Goal: Task Accomplishment & Management: Complete application form

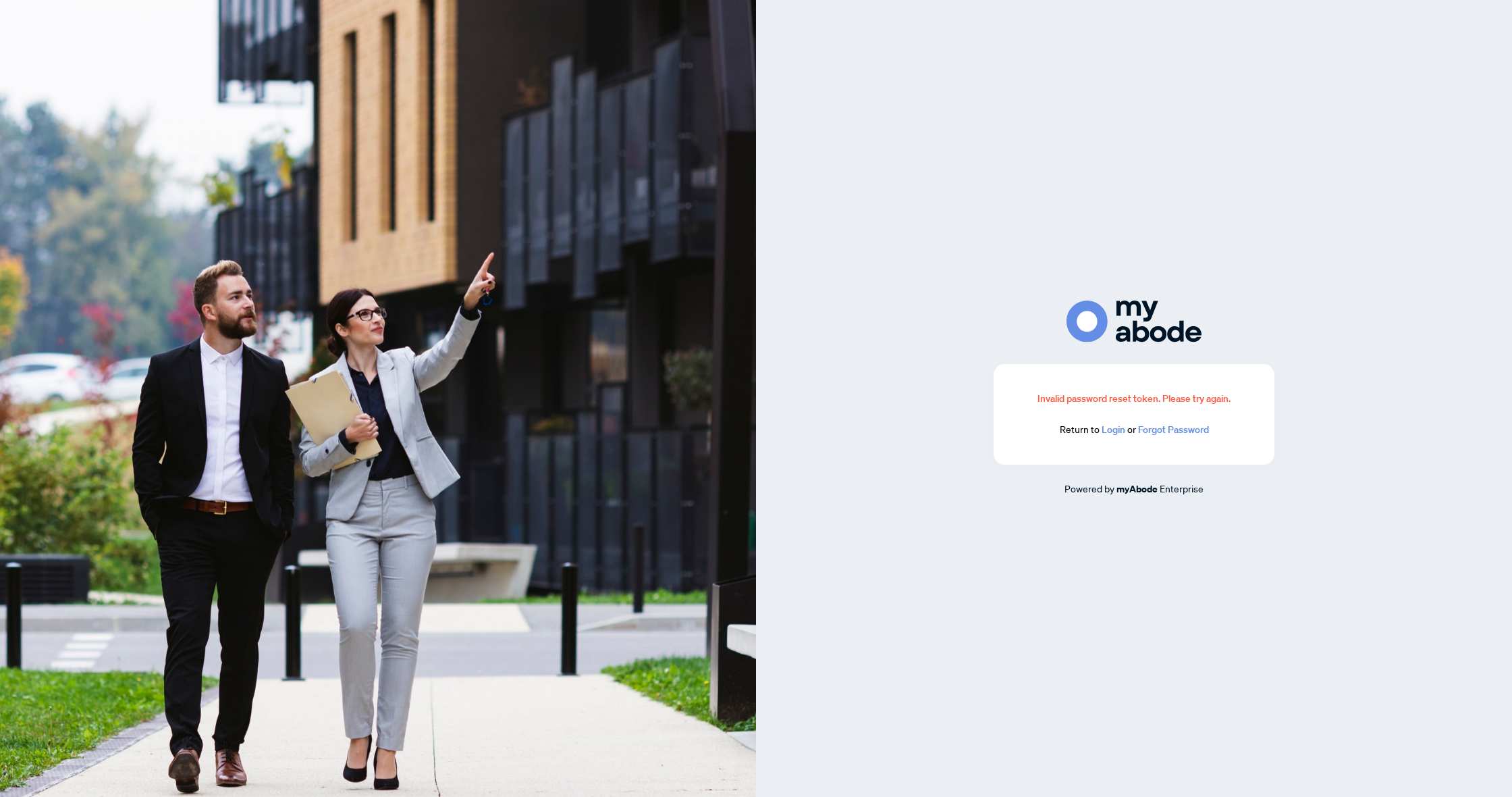
click at [1115, 432] on link "Login" at bounding box center [1113, 429] width 24 height 12
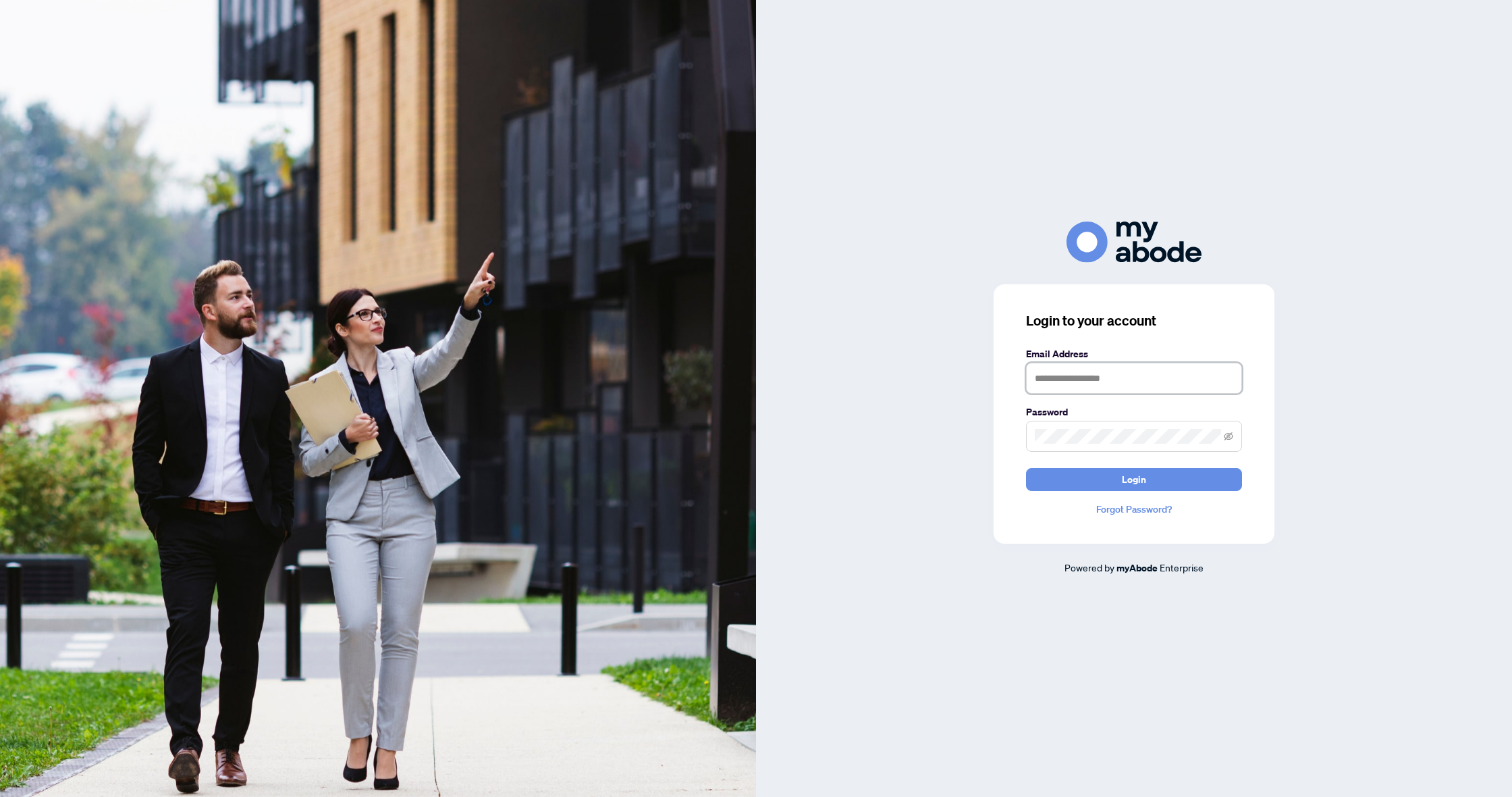
type input "**********"
click at [1134, 478] on button "Login" at bounding box center [1134, 479] width 216 height 23
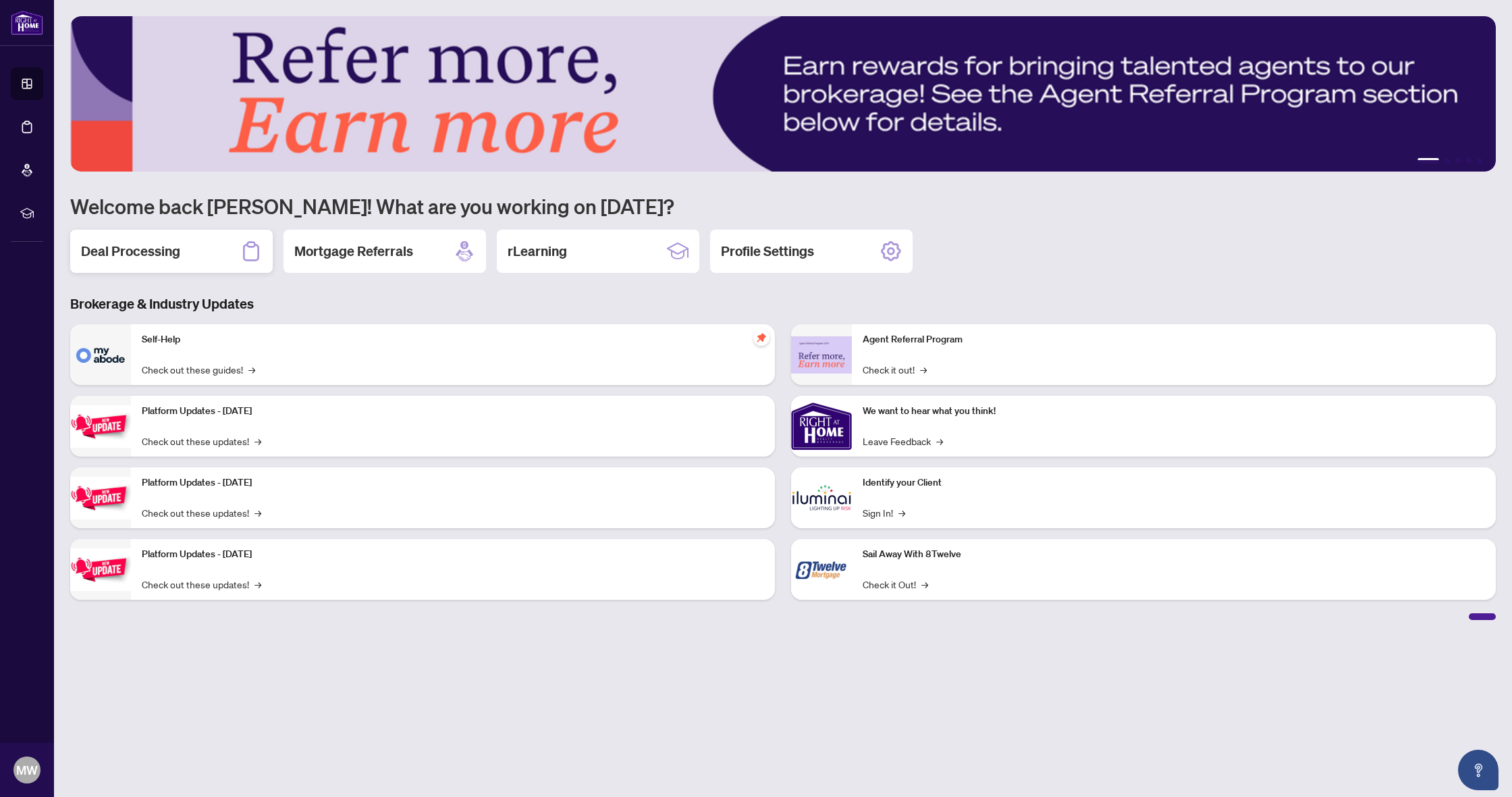
click at [179, 267] on div "Deal Processing" at bounding box center [171, 251] width 202 height 43
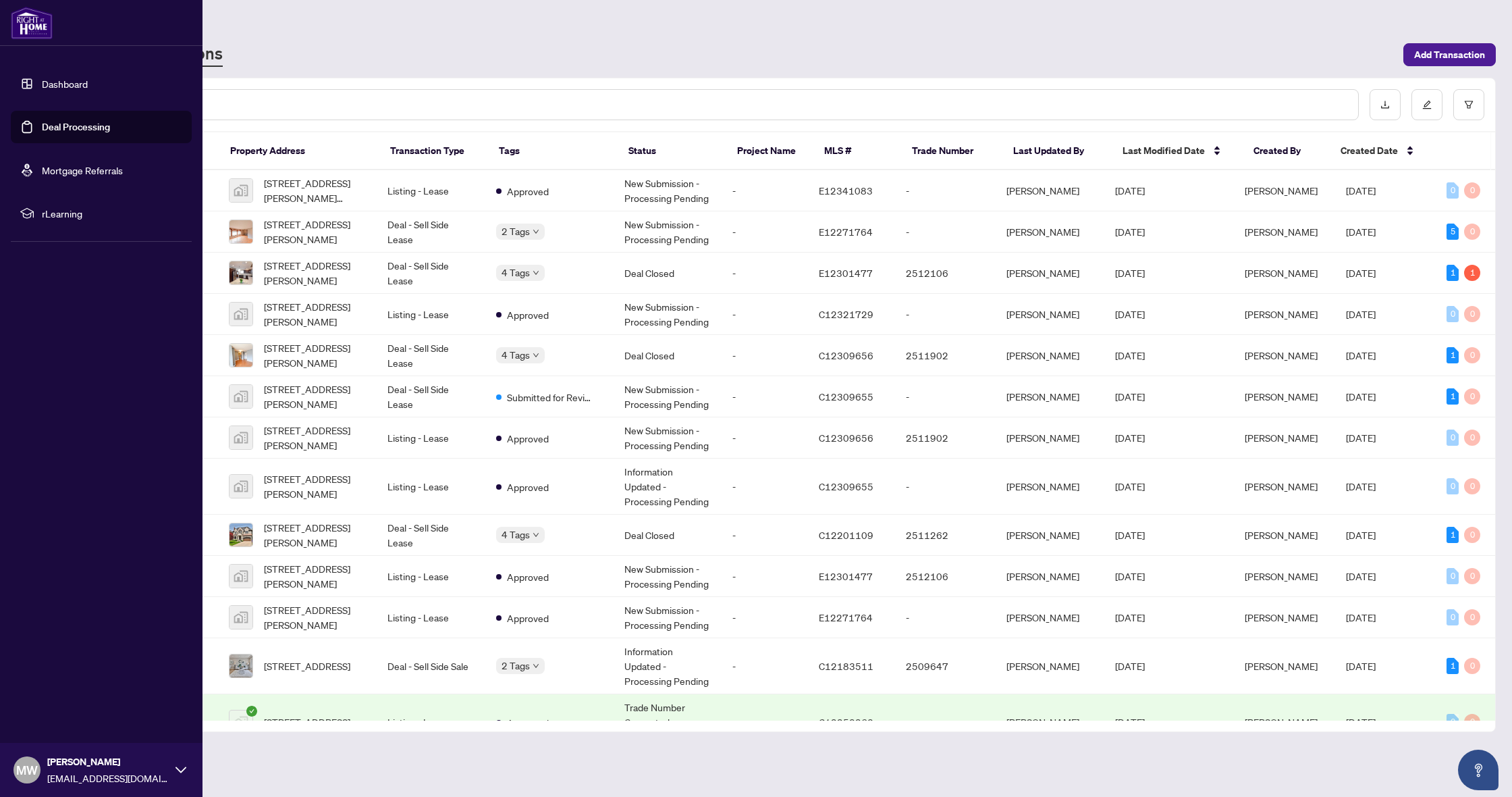
click at [48, 79] on link "Dashboard" at bounding box center [65, 84] width 46 height 12
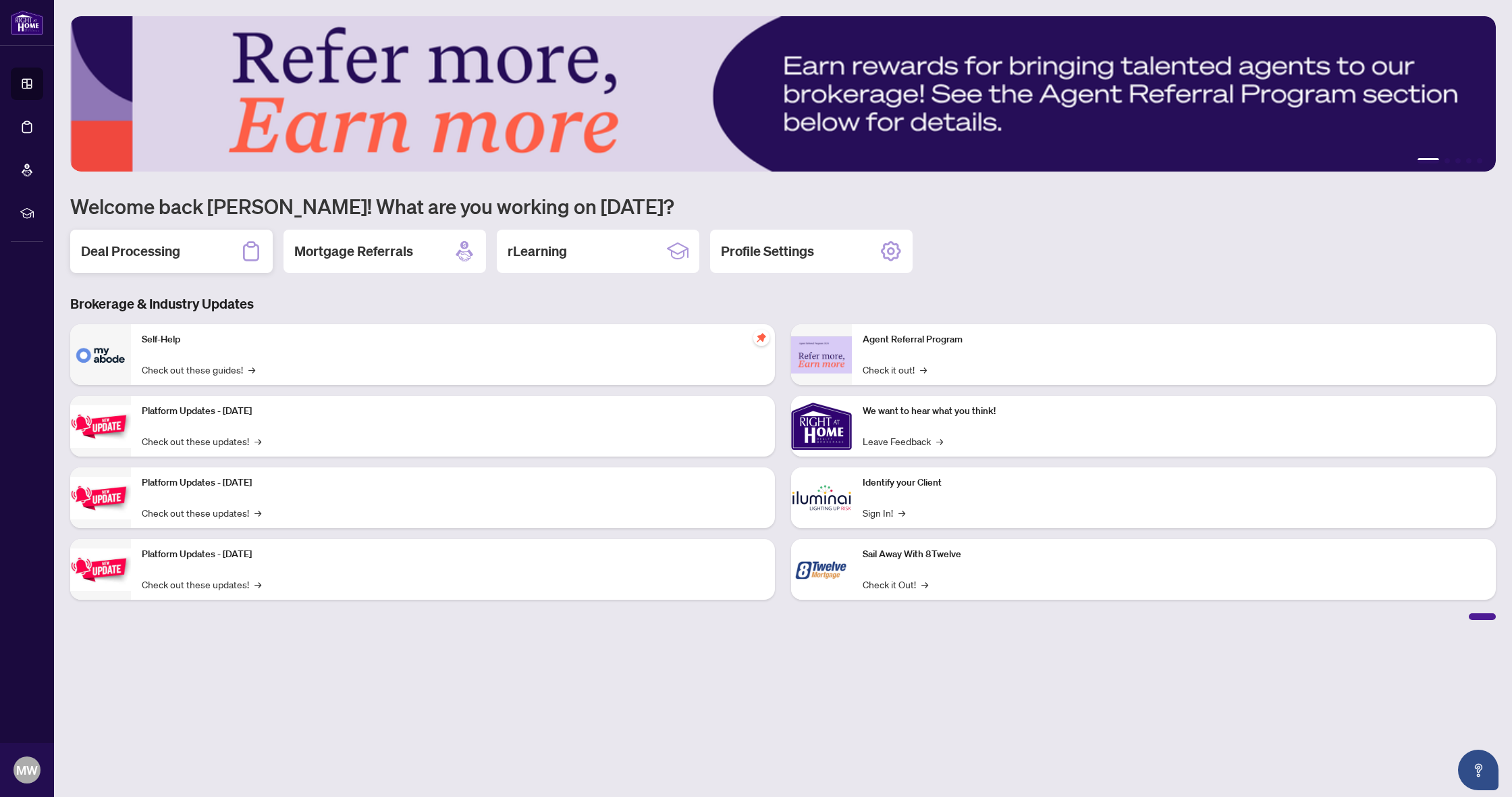
click at [169, 251] on h2 "Deal Processing" at bounding box center [130, 251] width 99 height 19
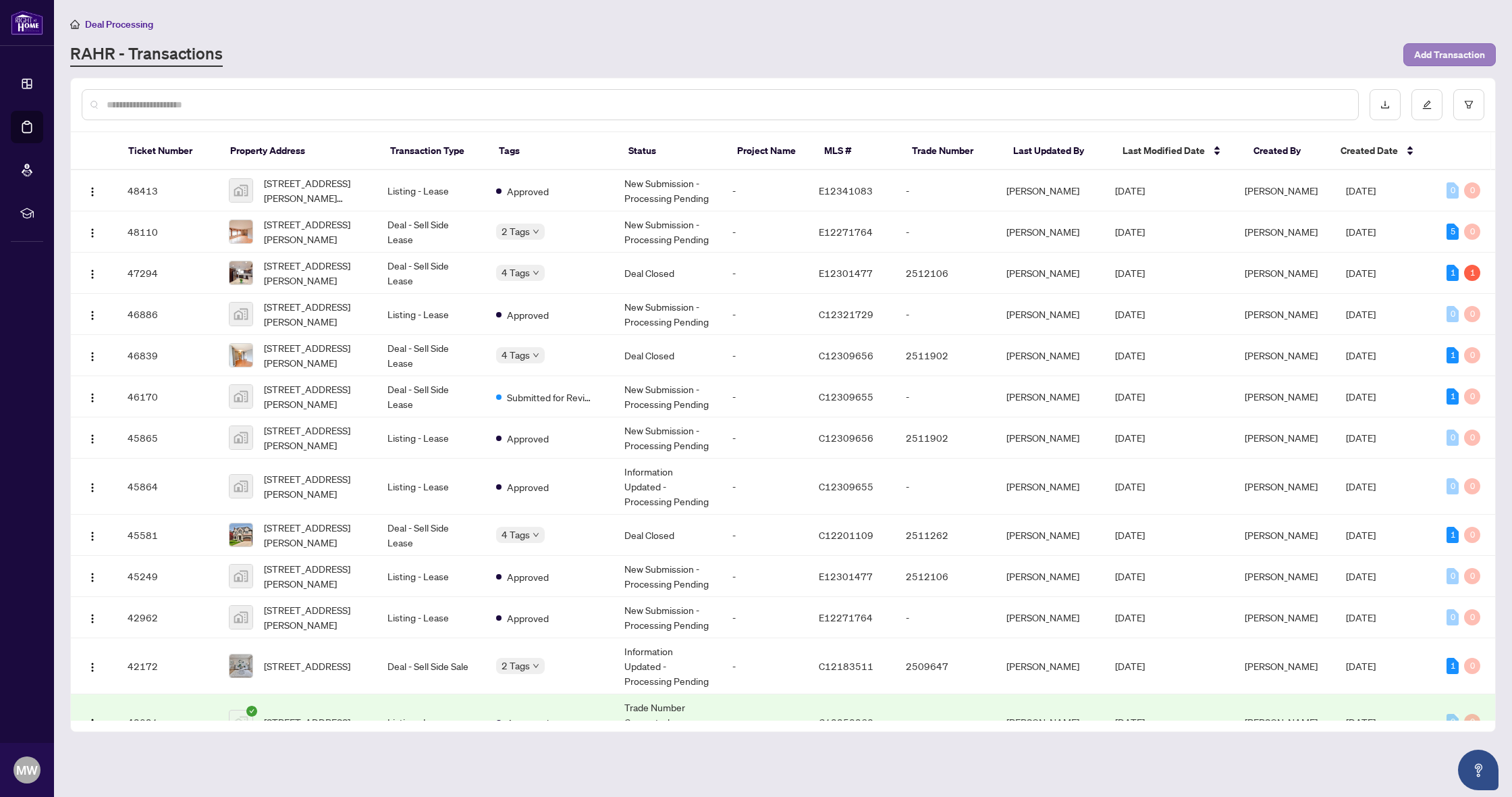
click at [1467, 48] on span "Add Transaction" at bounding box center [1449, 55] width 71 height 22
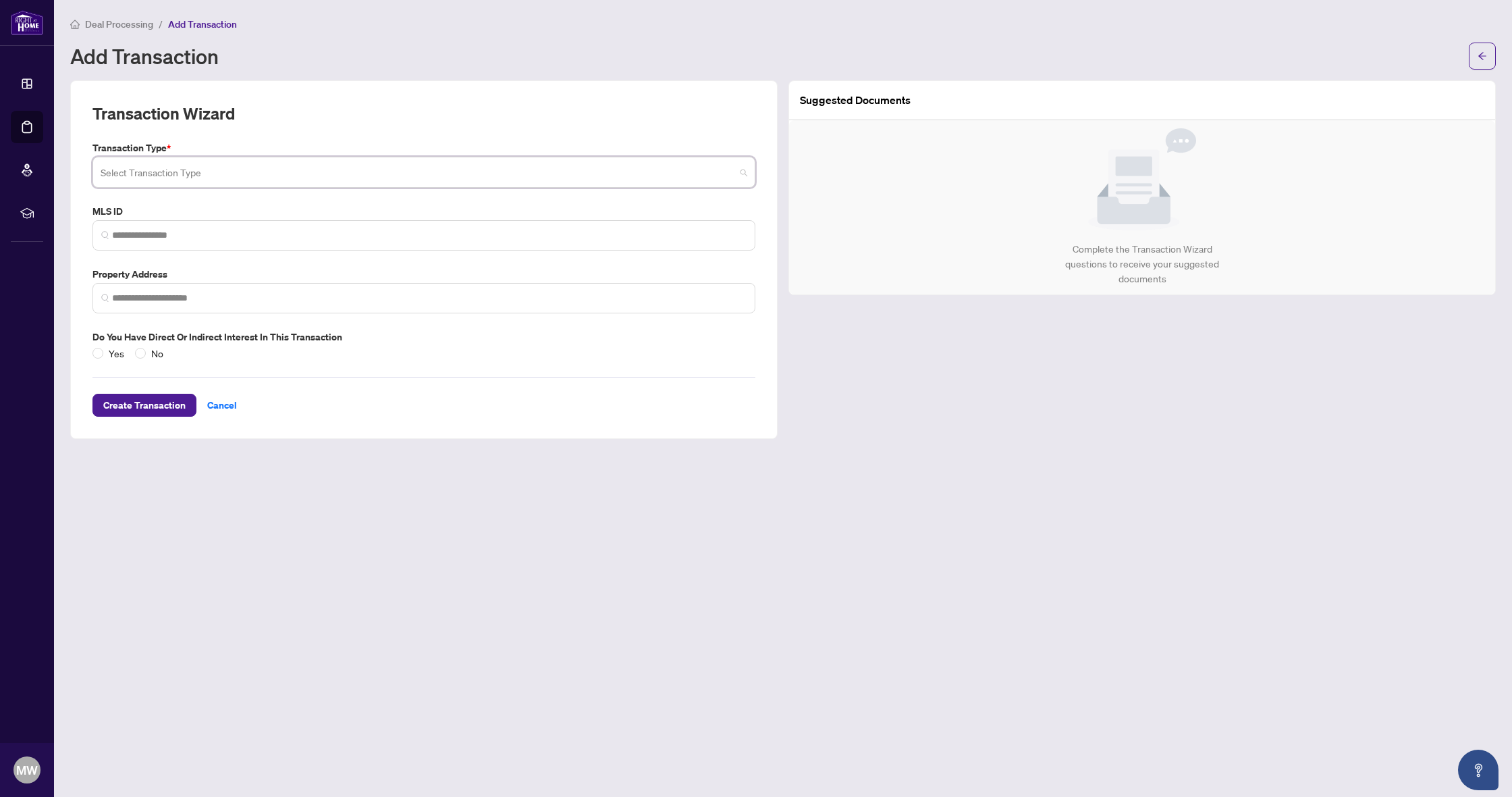
click at [218, 171] on input "search" at bounding box center [418, 174] width 635 height 30
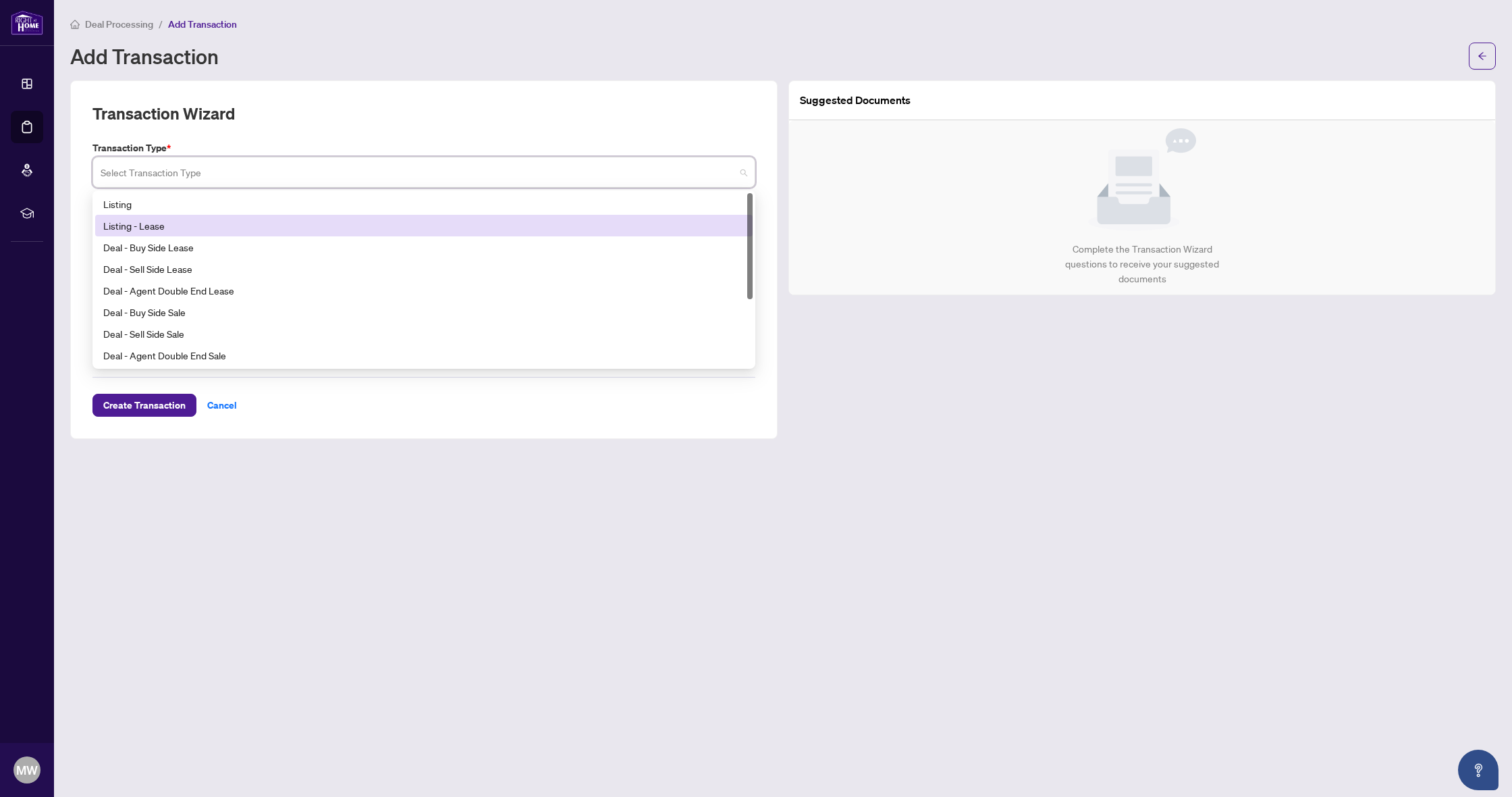
click at [200, 228] on div "Listing - Lease" at bounding box center [424, 226] width 641 height 15
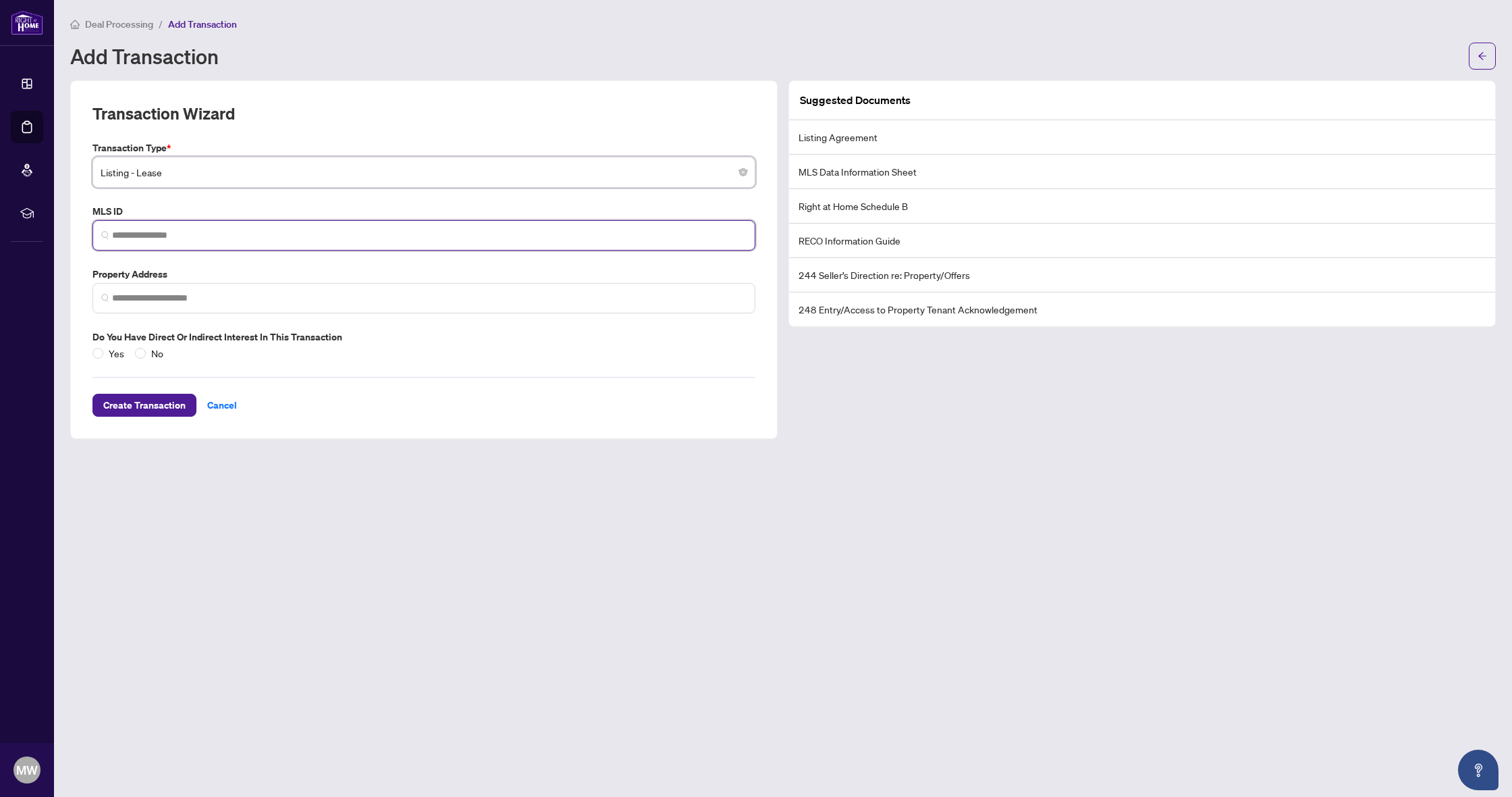
click at [221, 237] on input "search" at bounding box center [429, 236] width 635 height 14
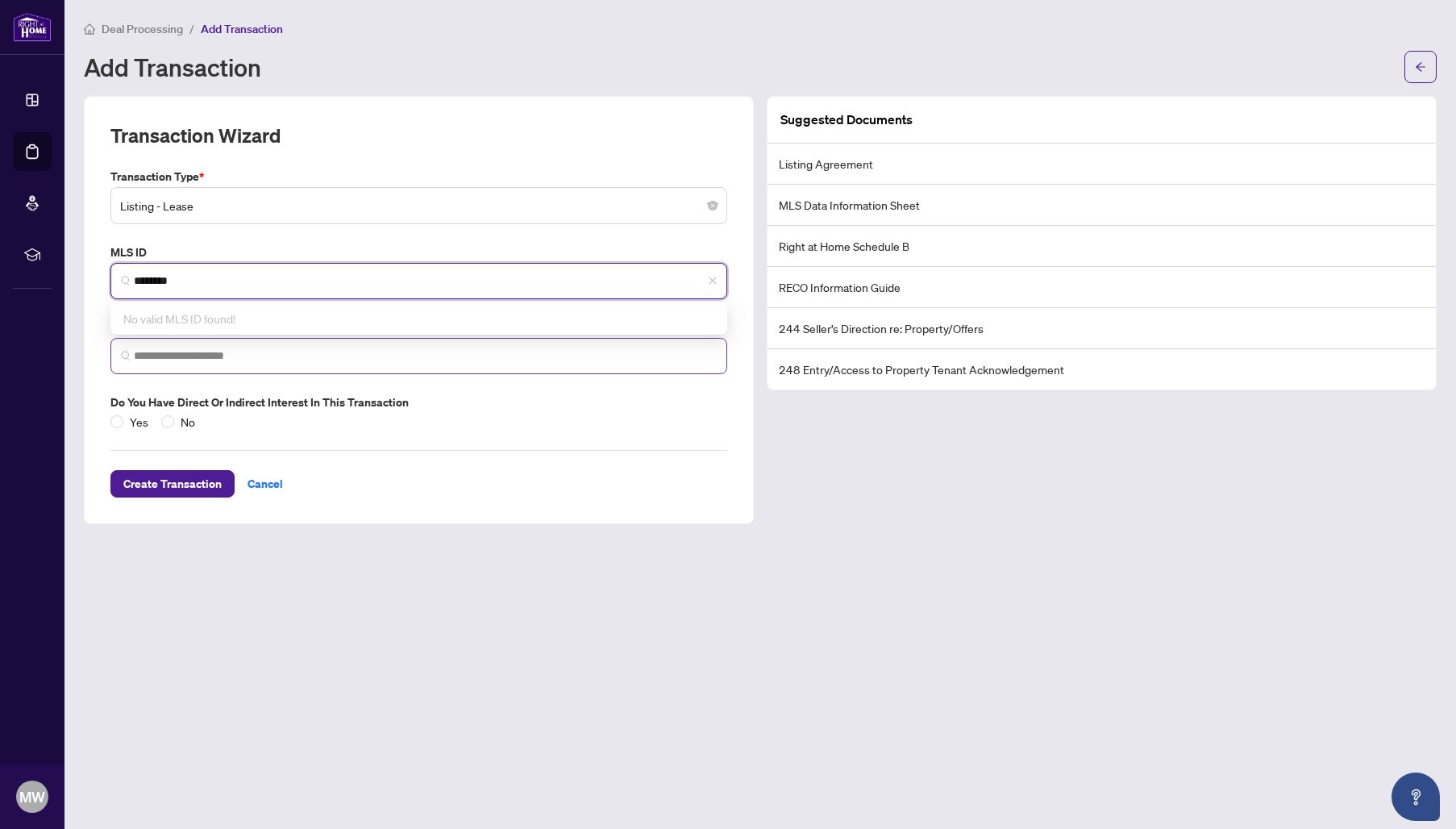
type input "********"
click at [318, 348] on input "search" at bounding box center [425, 356] width 583 height 17
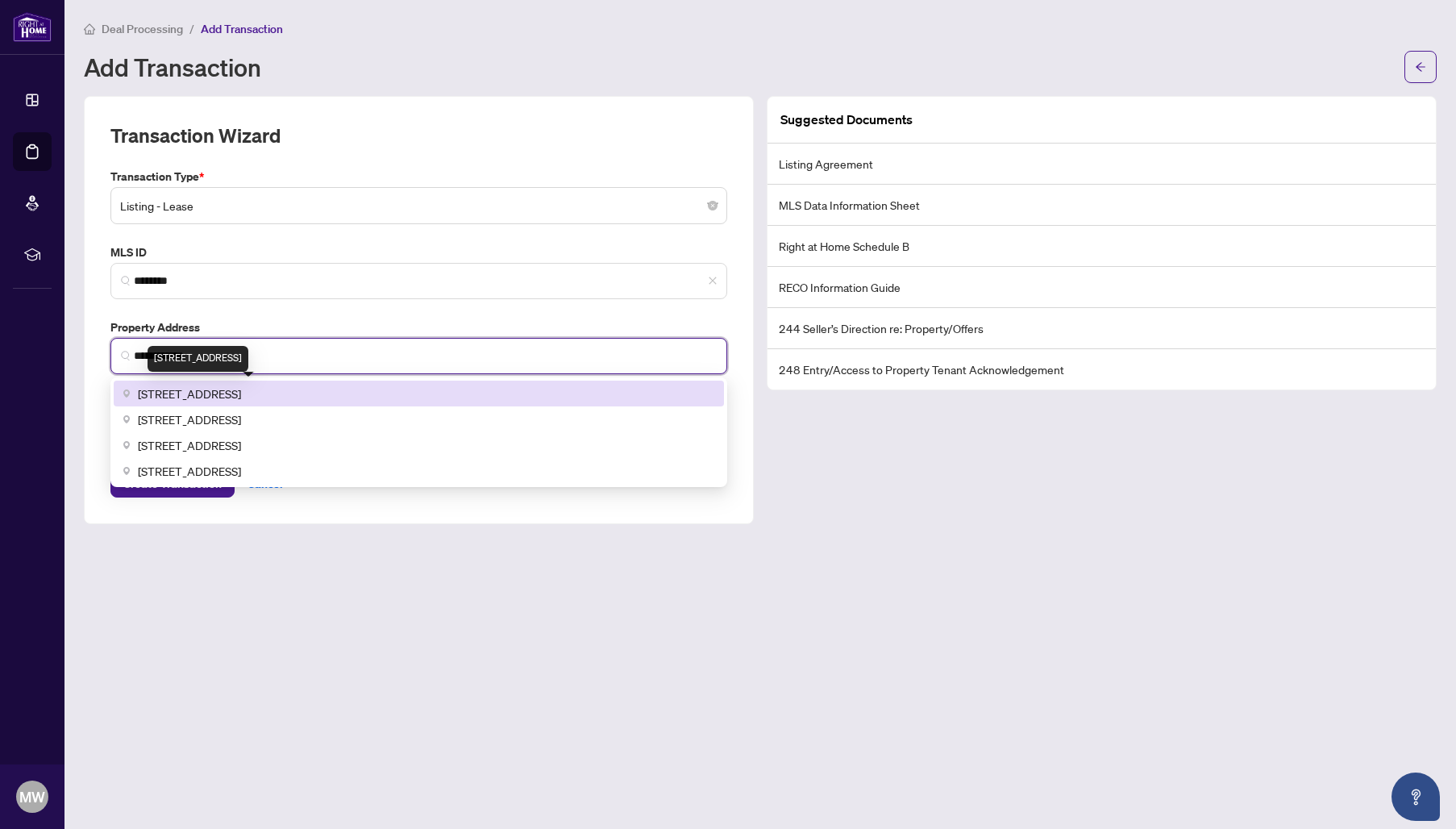
click at [241, 385] on span "[STREET_ADDRESS]" at bounding box center [189, 393] width 103 height 18
type input "**********"
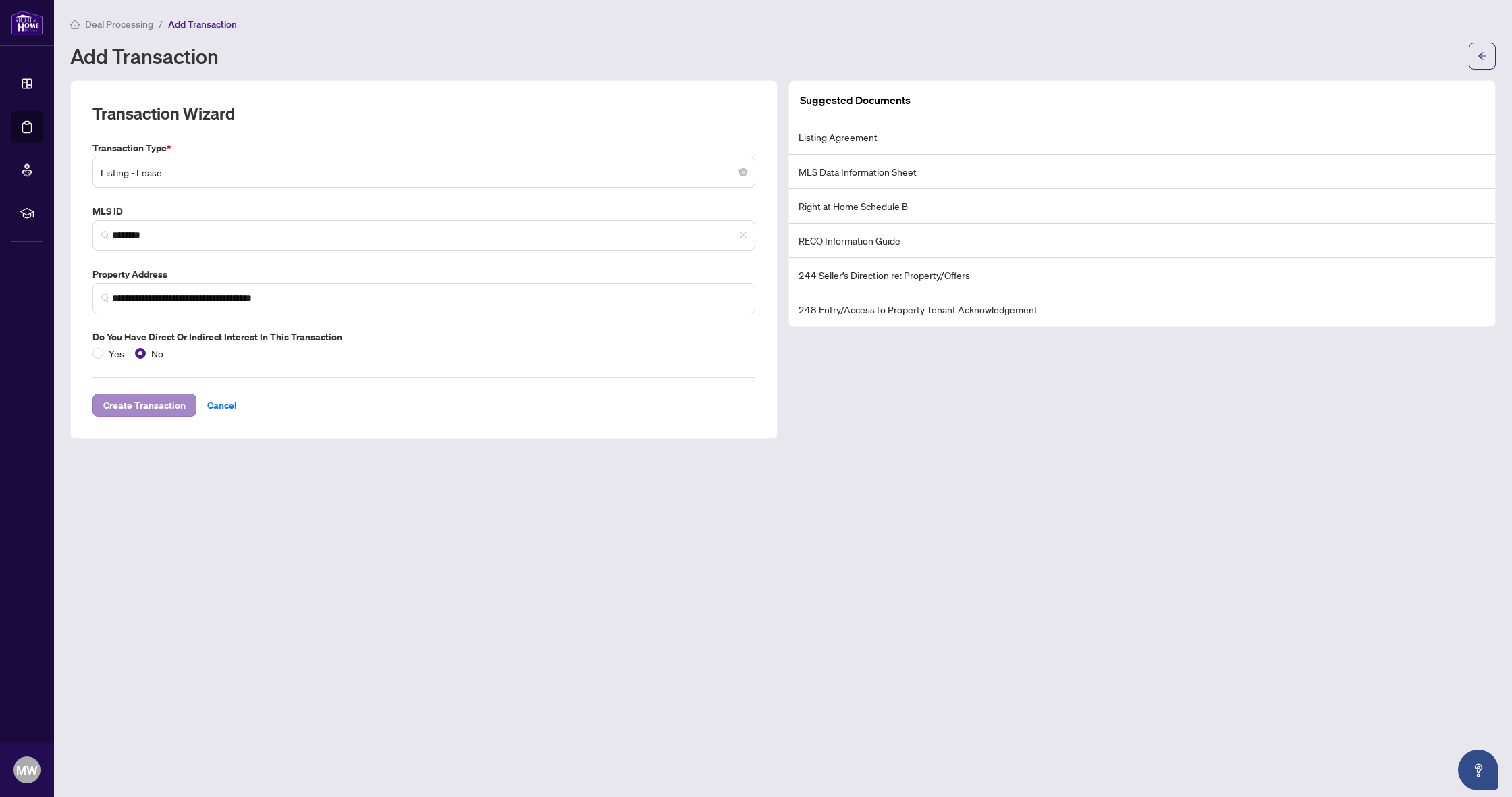
click at [160, 404] on span "Create Transaction" at bounding box center [144, 405] width 82 height 22
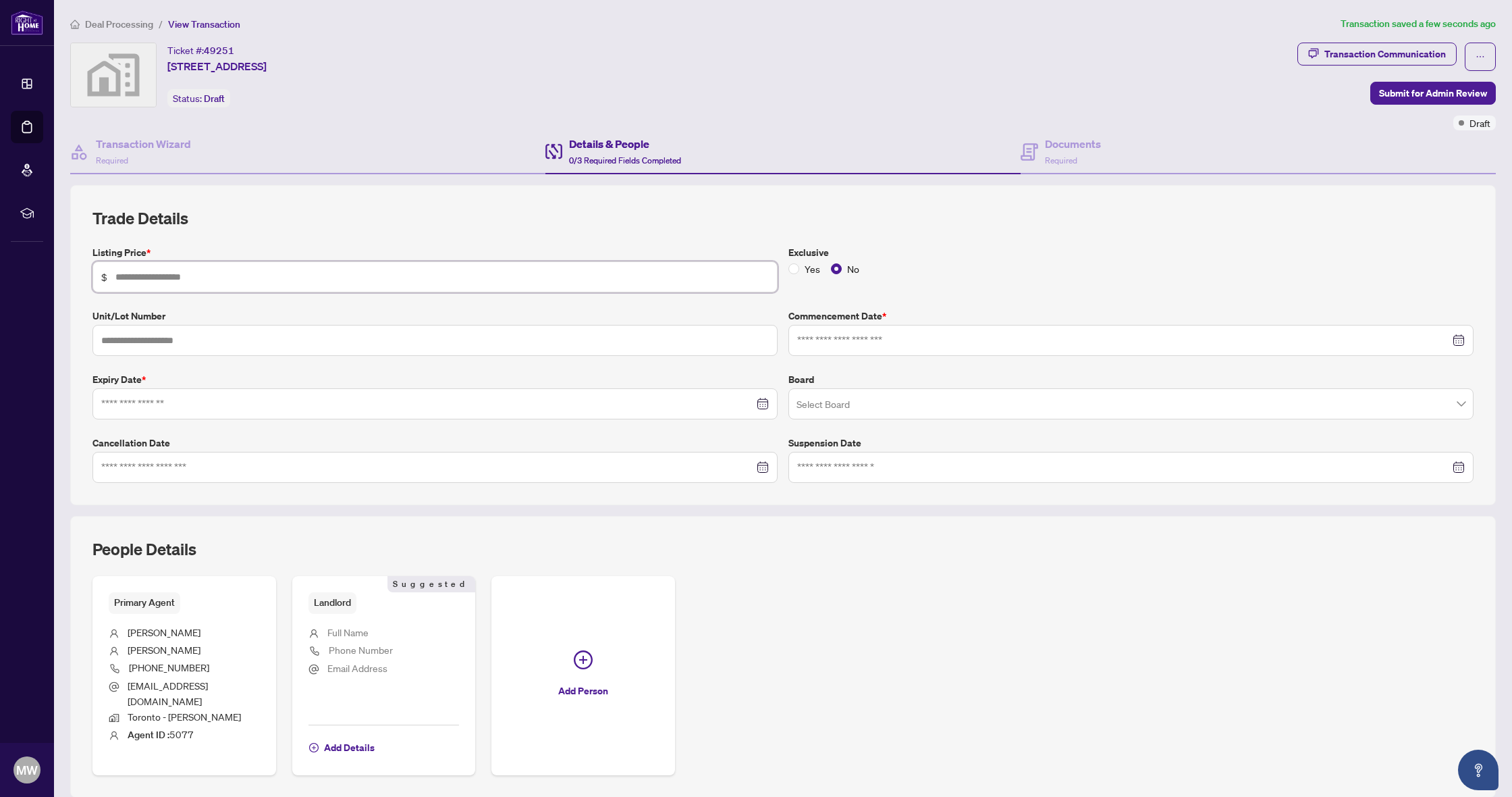
click at [377, 273] on input "text" at bounding box center [442, 277] width 653 height 15
type input "*****"
click at [838, 345] on input at bounding box center [1124, 340] width 653 height 15
type input "**********"
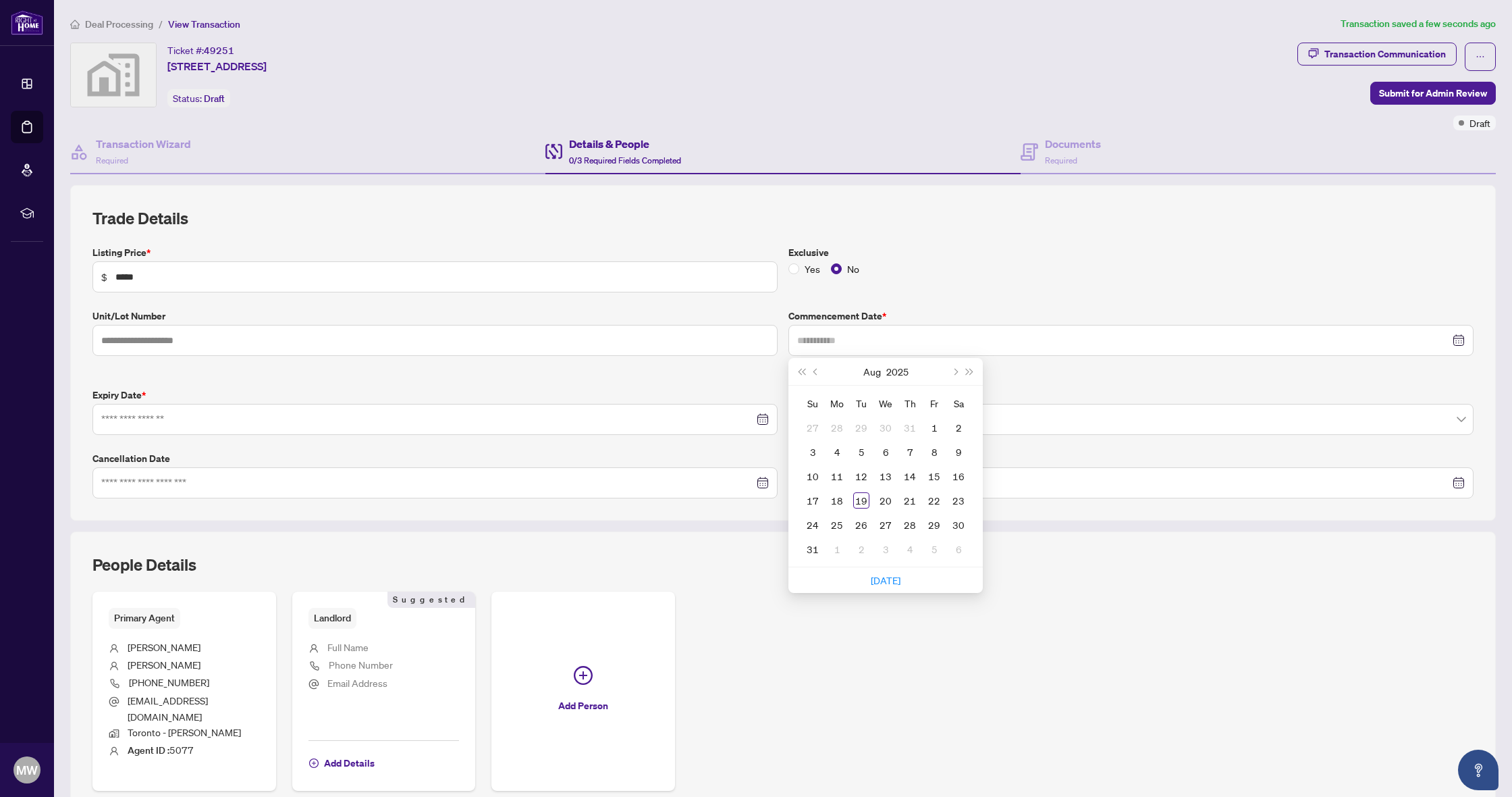
drag, startPoint x: 856, startPoint y: 500, endPoint x: 839, endPoint y: 499, distance: 17.0
click at [856, 499] on div "19" at bounding box center [861, 500] width 16 height 16
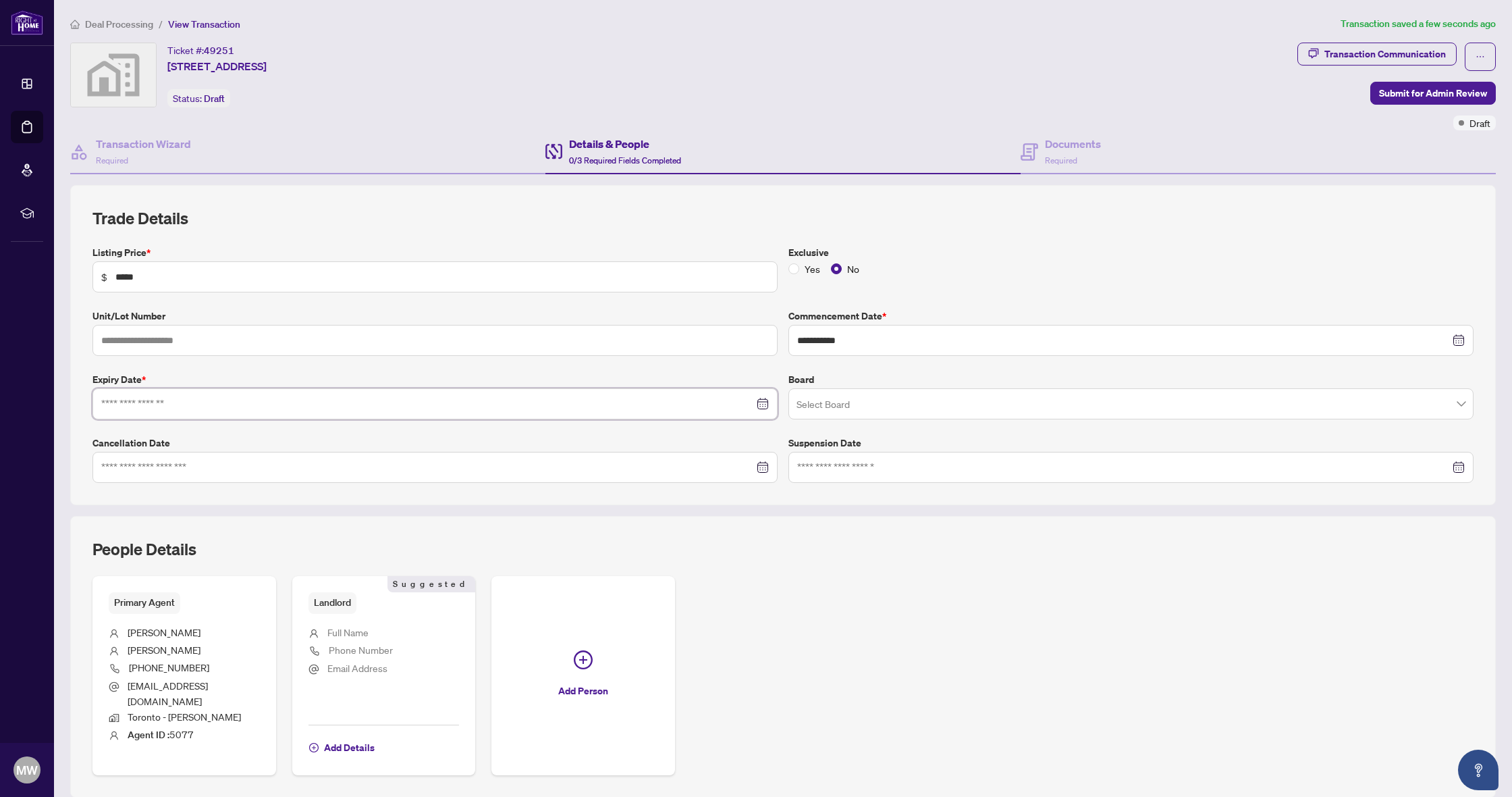
click at [127, 404] on input at bounding box center [428, 404] width 653 height 15
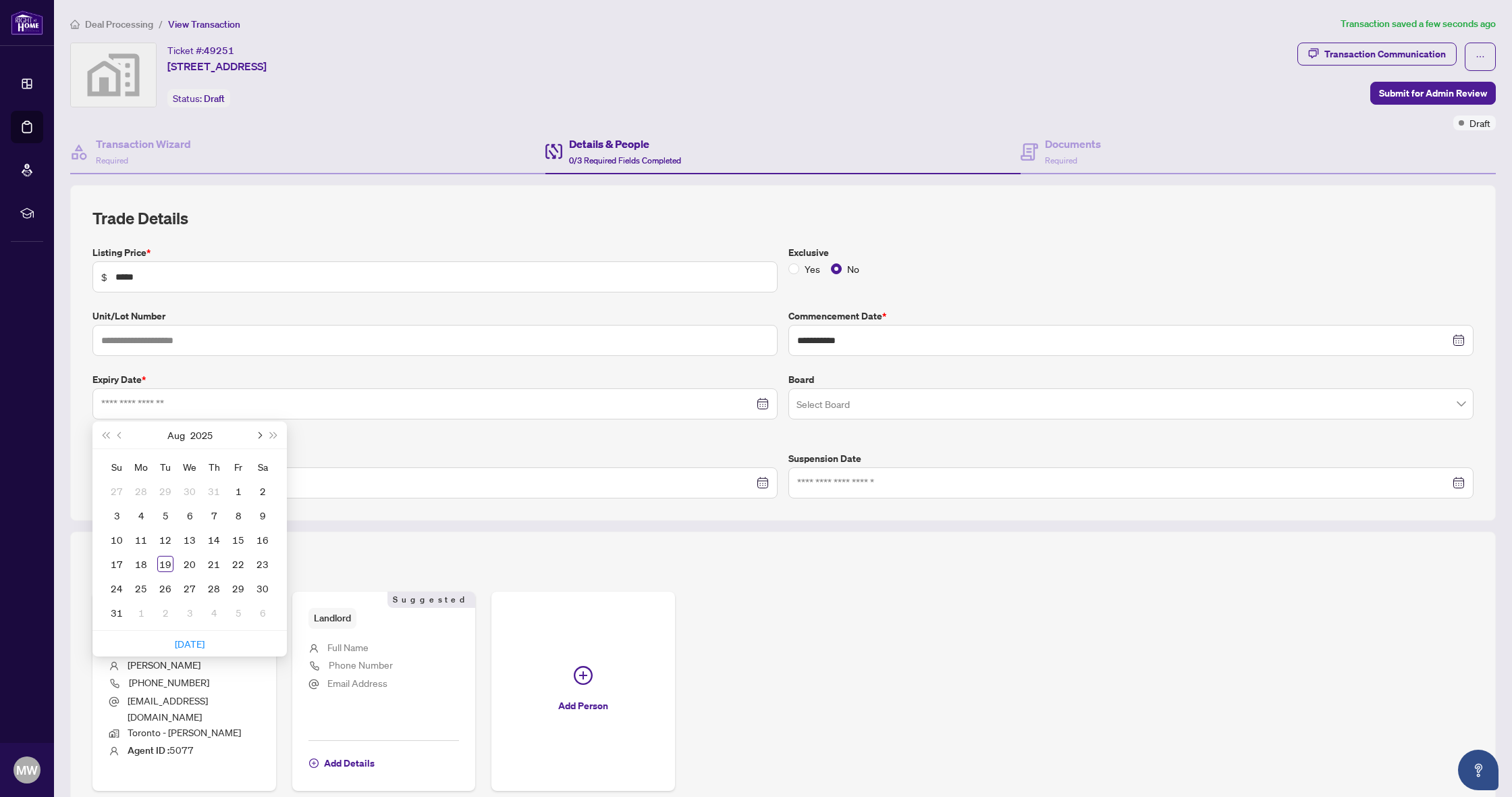
click at [261, 435] on button "Next month (PageDown)" at bounding box center [259, 435] width 15 height 27
click at [261, 435] on button "Next month (PageDown)" at bounding box center [259, 435] width 15 height 27
type input "**********"
click at [192, 562] on div "19" at bounding box center [189, 564] width 16 height 16
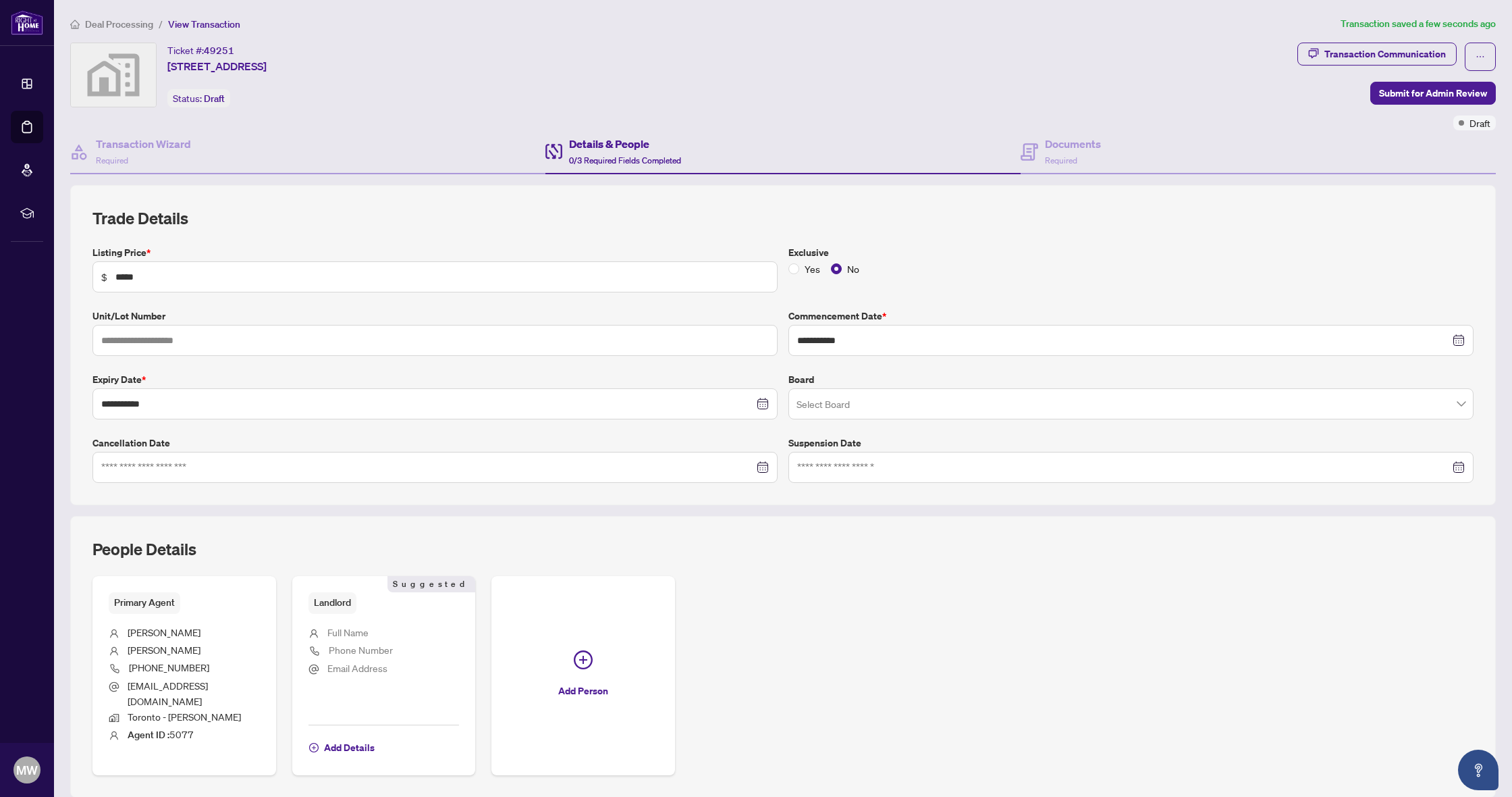
click at [830, 553] on div "People Details" at bounding box center [782, 557] width 1381 height 37
click at [834, 401] on input "search" at bounding box center [1125, 405] width 657 height 30
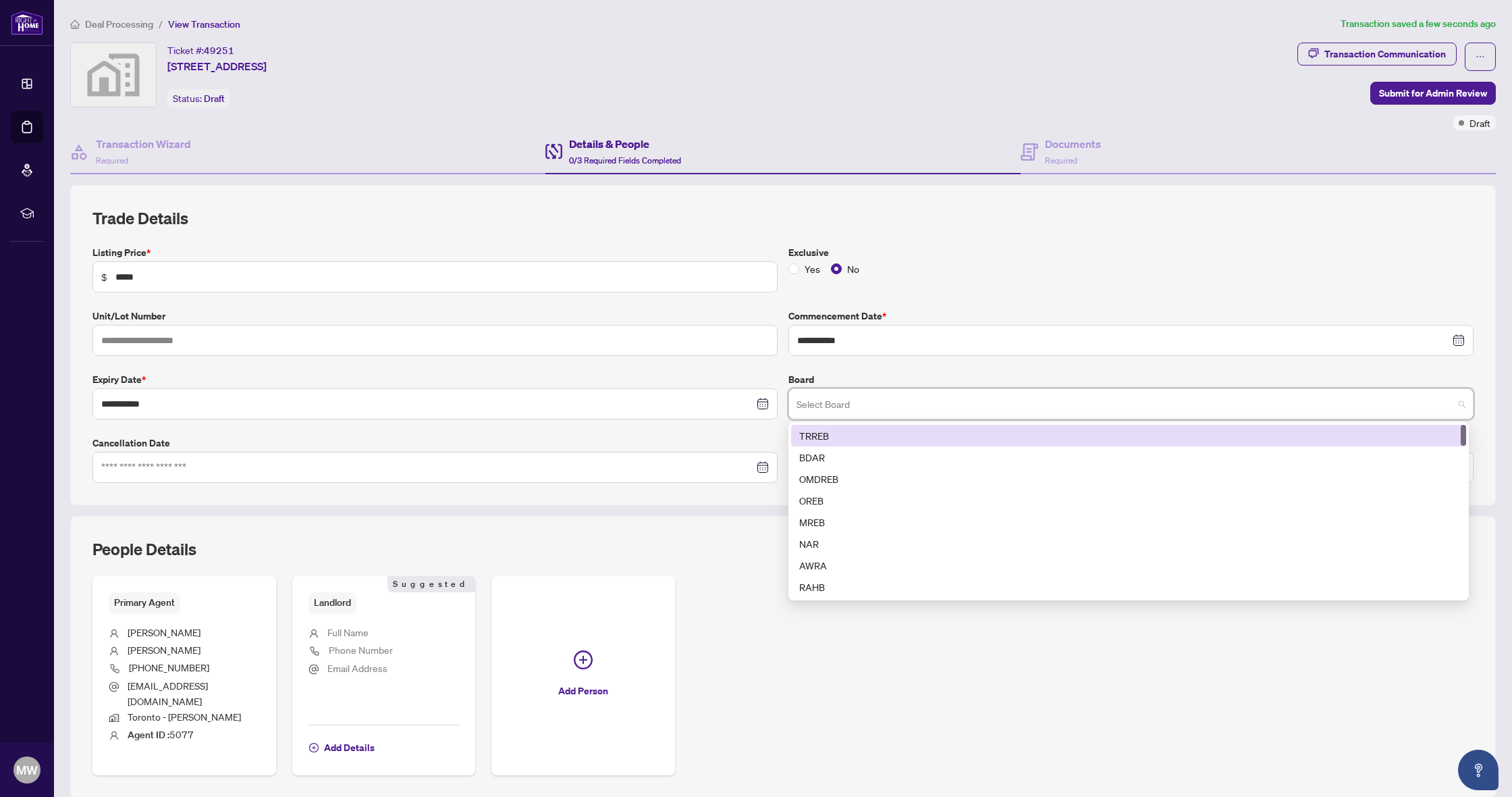
click at [821, 436] on div "TRREB" at bounding box center [1128, 435] width 658 height 15
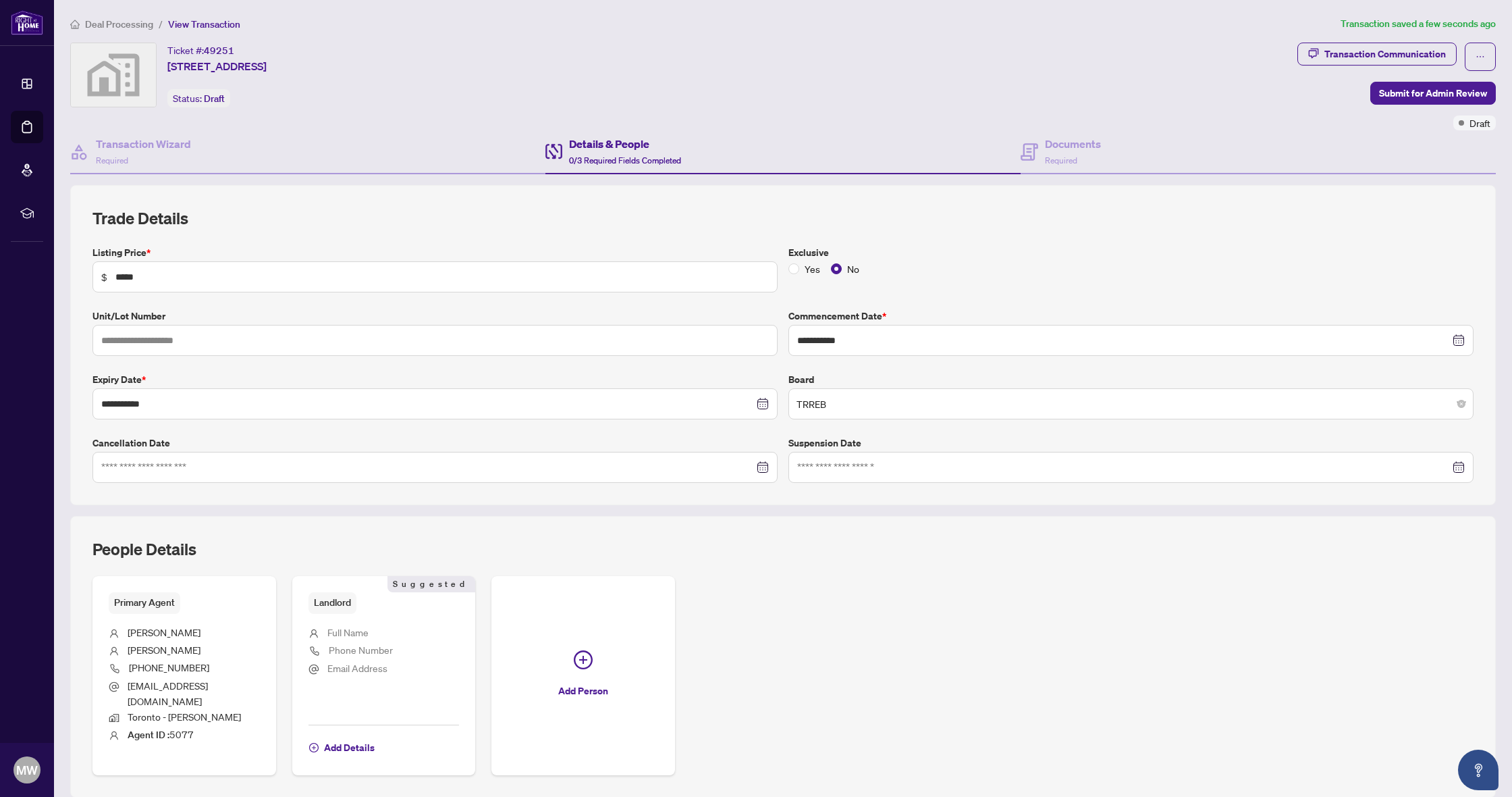
click at [815, 565] on div "People Details" at bounding box center [782, 557] width 1381 height 37
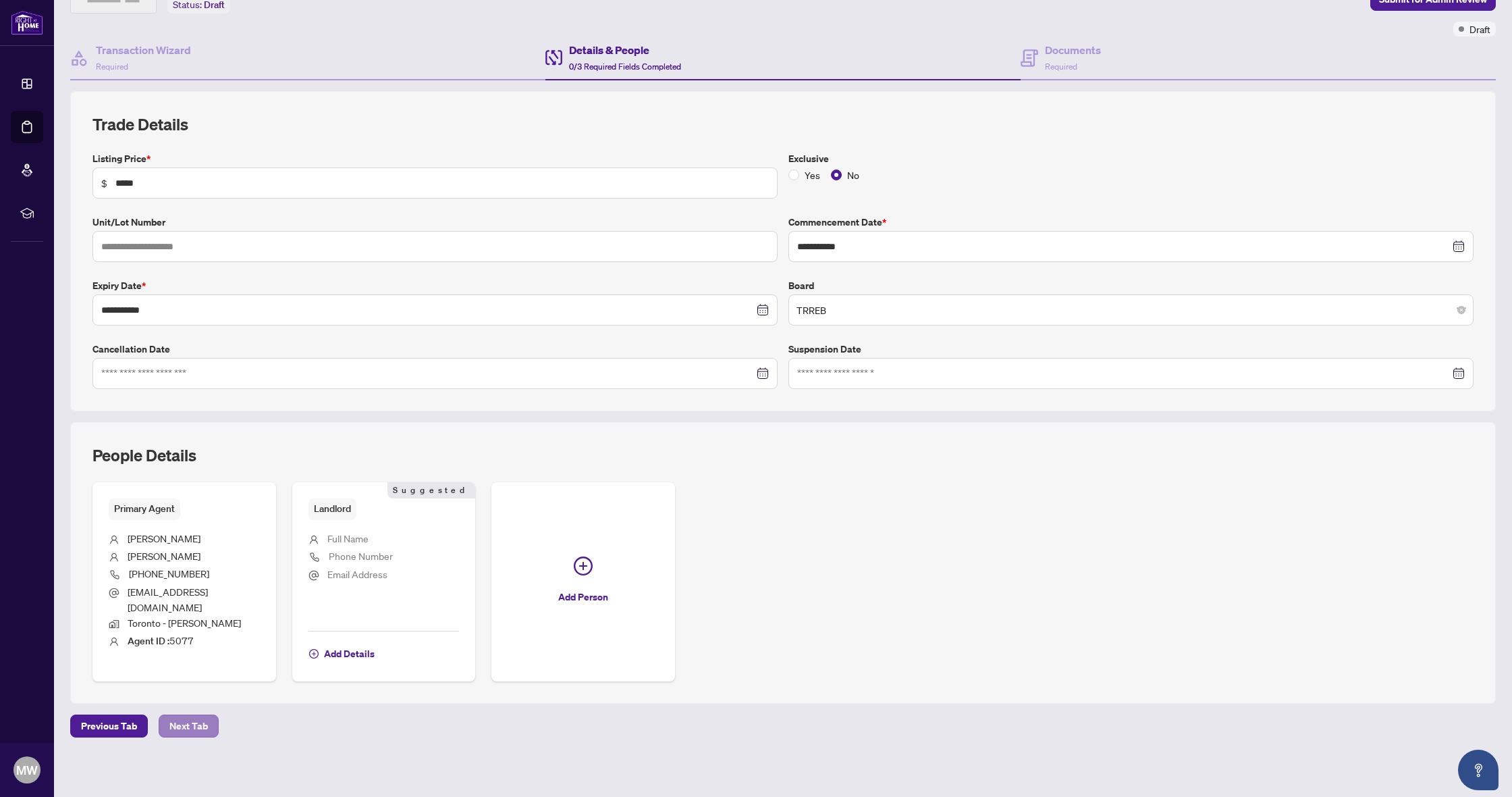
click at [182, 731] on span "Next Tab" at bounding box center [188, 726] width 38 height 22
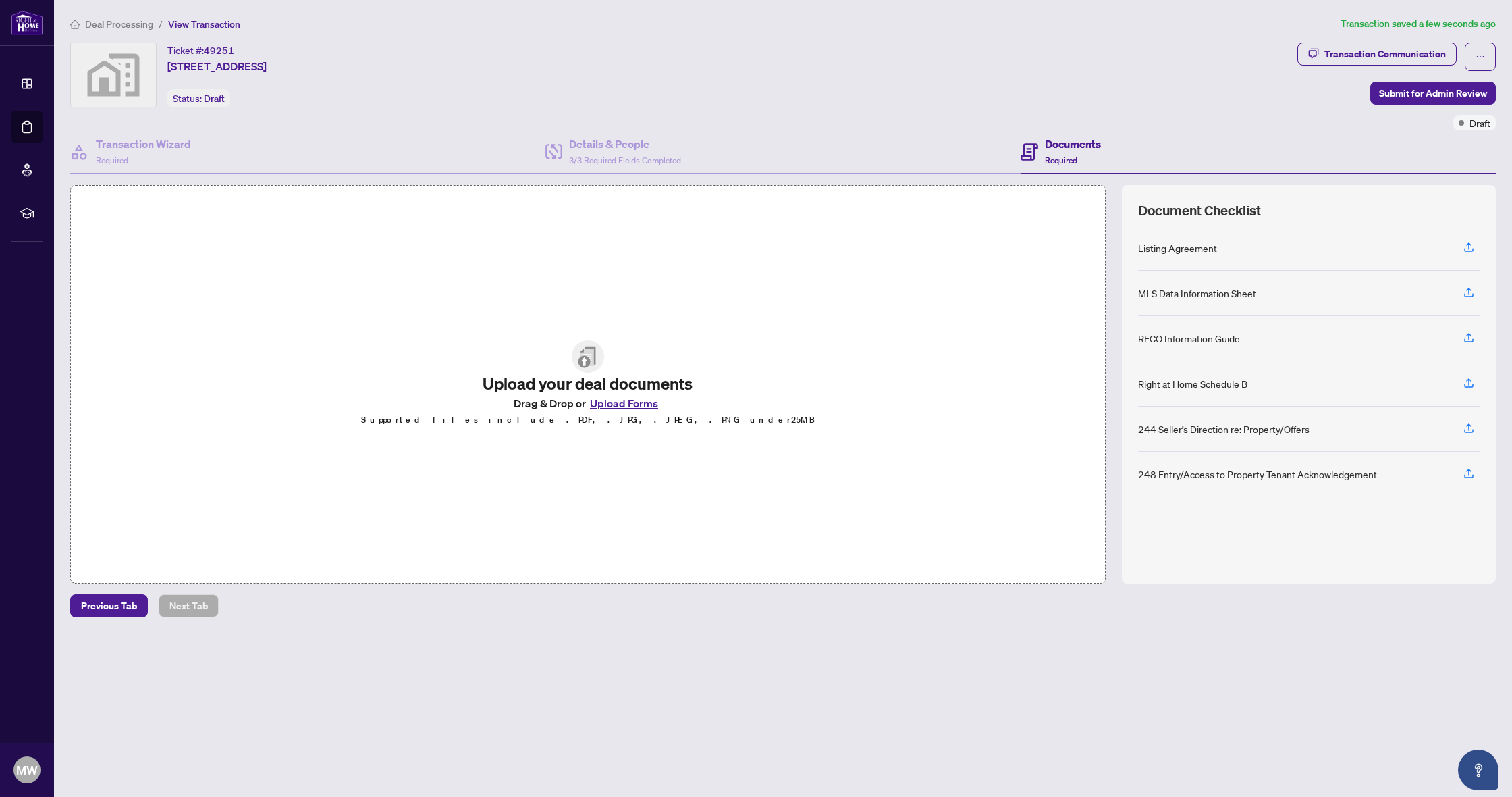
click at [632, 401] on button "Upload Forms" at bounding box center [624, 403] width 76 height 17
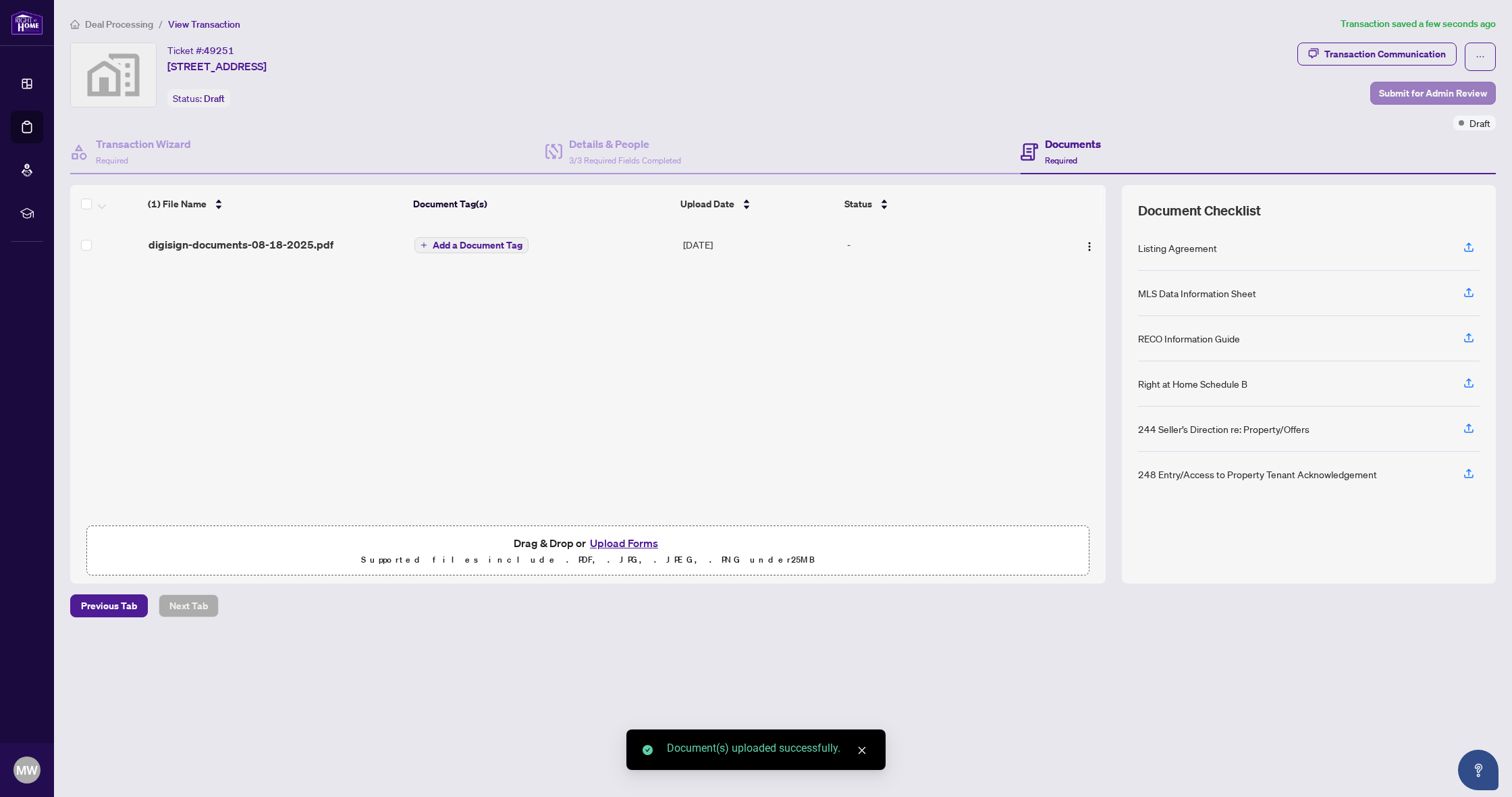
click at [1440, 91] on span "Submit for Admin Review" at bounding box center [1433, 93] width 108 height 22
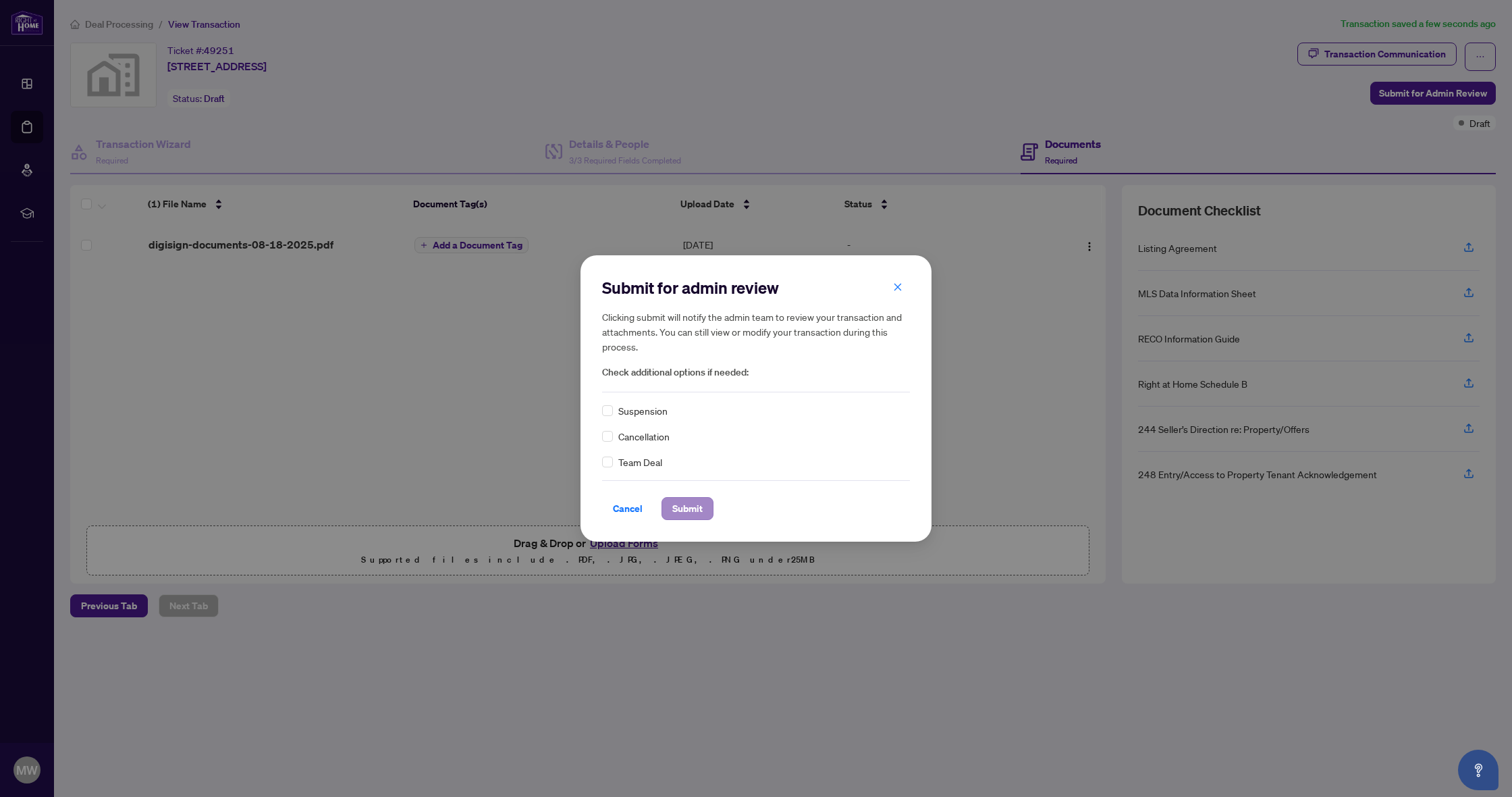
click at [695, 505] on span "Submit" at bounding box center [687, 509] width 30 height 22
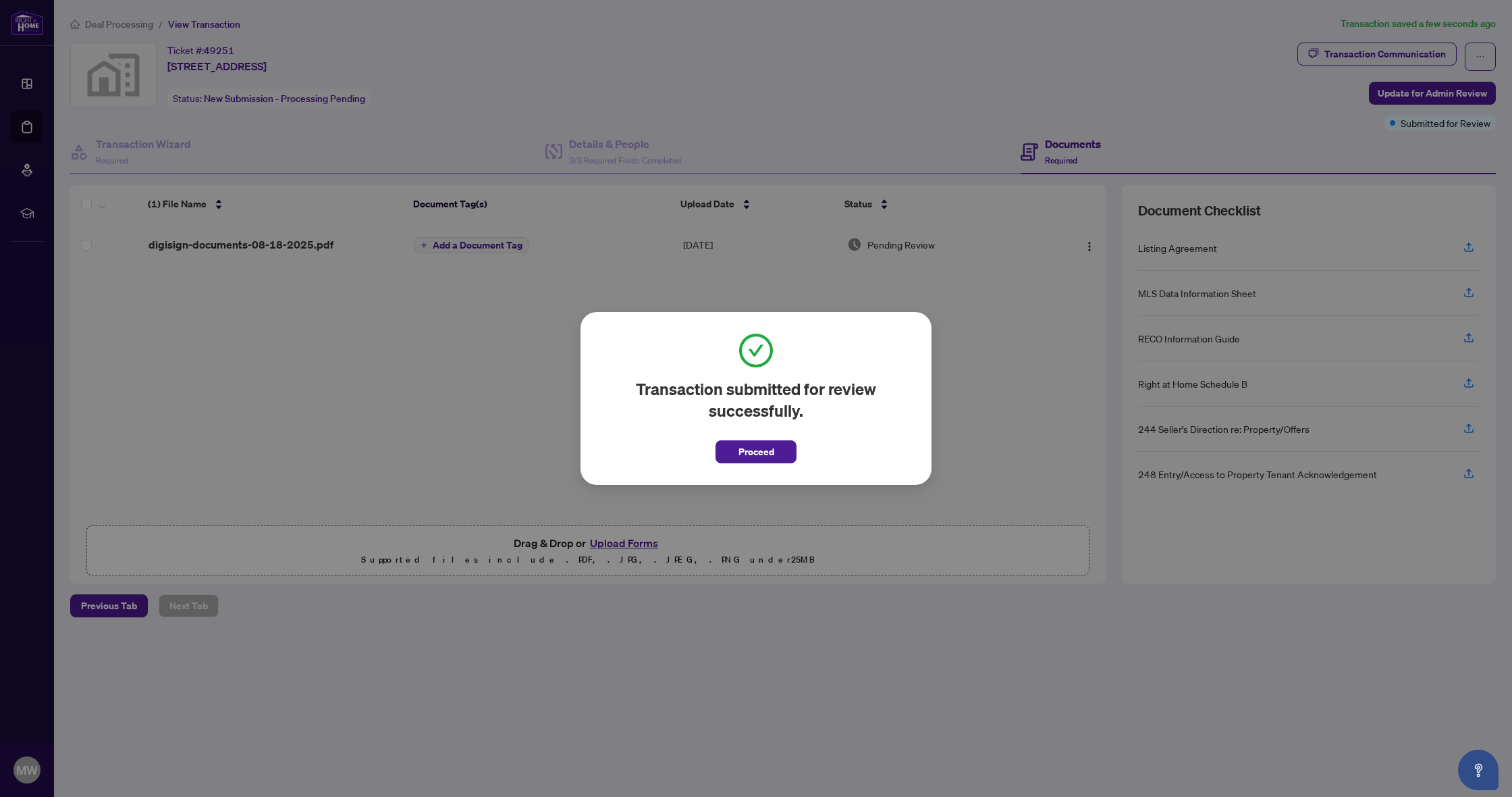
click at [777, 455] on button "Proceed" at bounding box center [756, 452] width 81 height 23
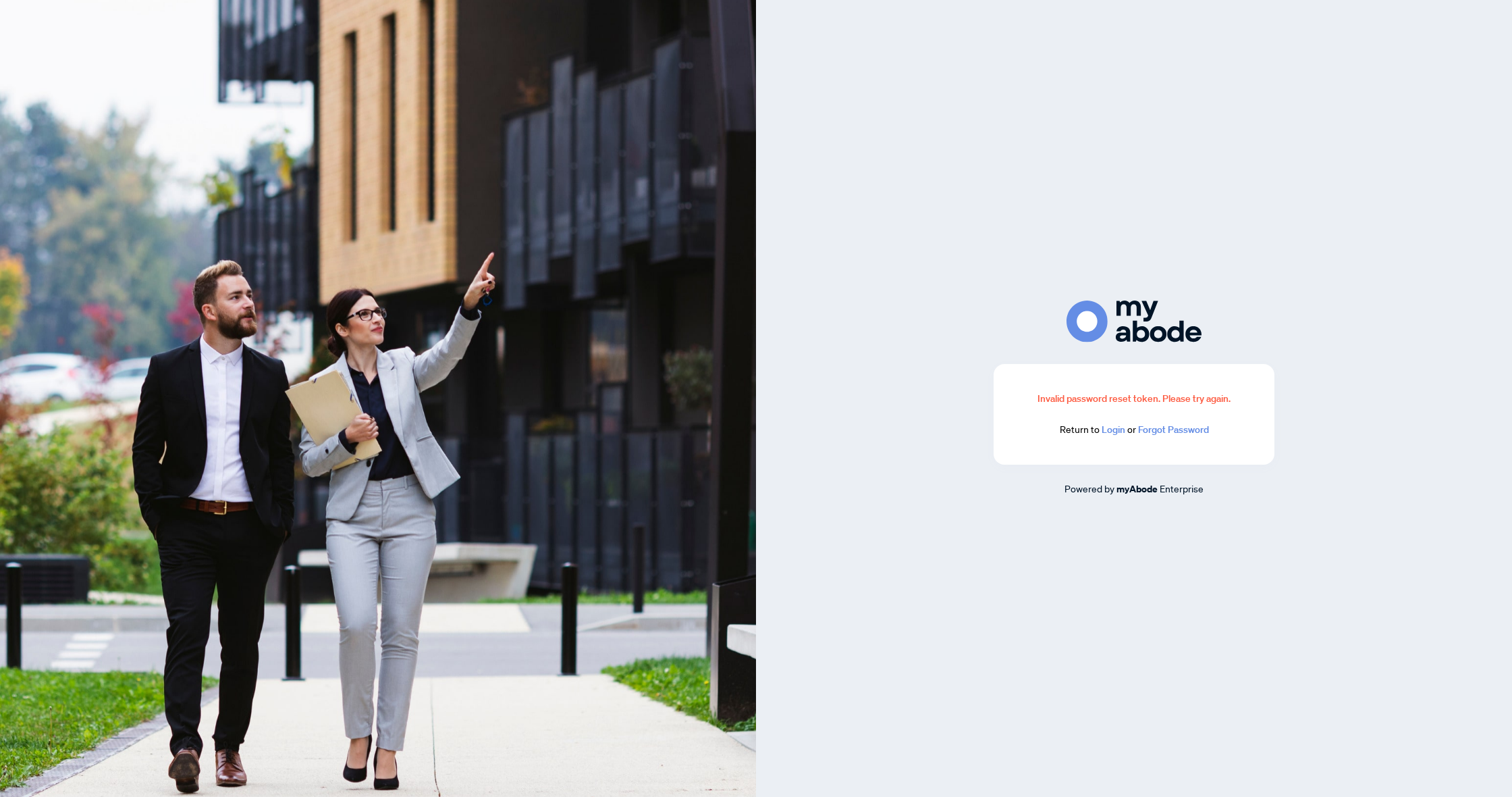
click at [1118, 428] on link "Login" at bounding box center [1113, 429] width 24 height 12
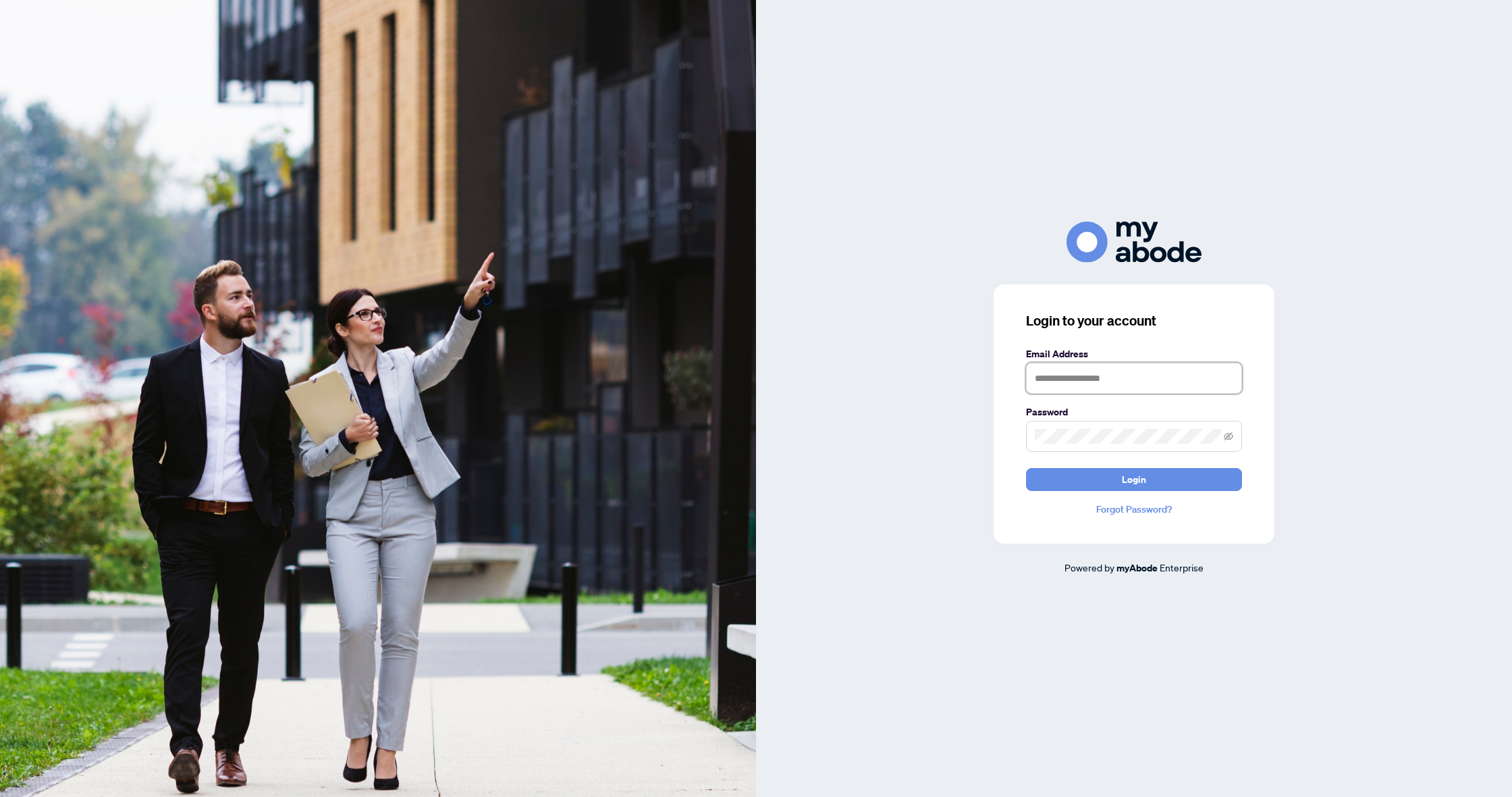
type input "**********"
click at [1134, 478] on button "Login" at bounding box center [1134, 479] width 216 height 23
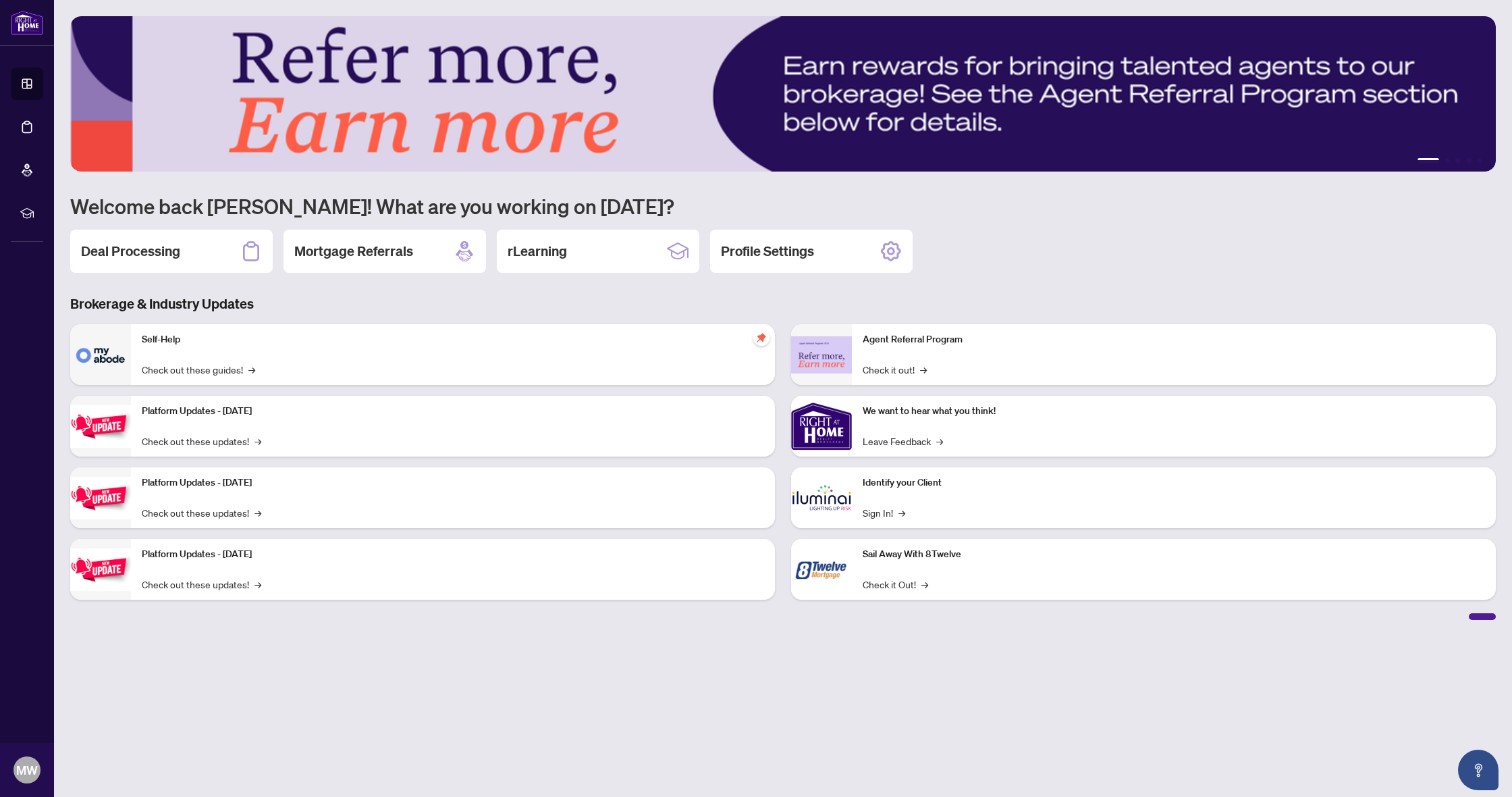
drag, startPoint x: 133, startPoint y: 252, endPoint x: 136, endPoint y: 363, distance: 111.0
click at [133, 253] on h2 "Deal Processing" at bounding box center [130, 251] width 99 height 19
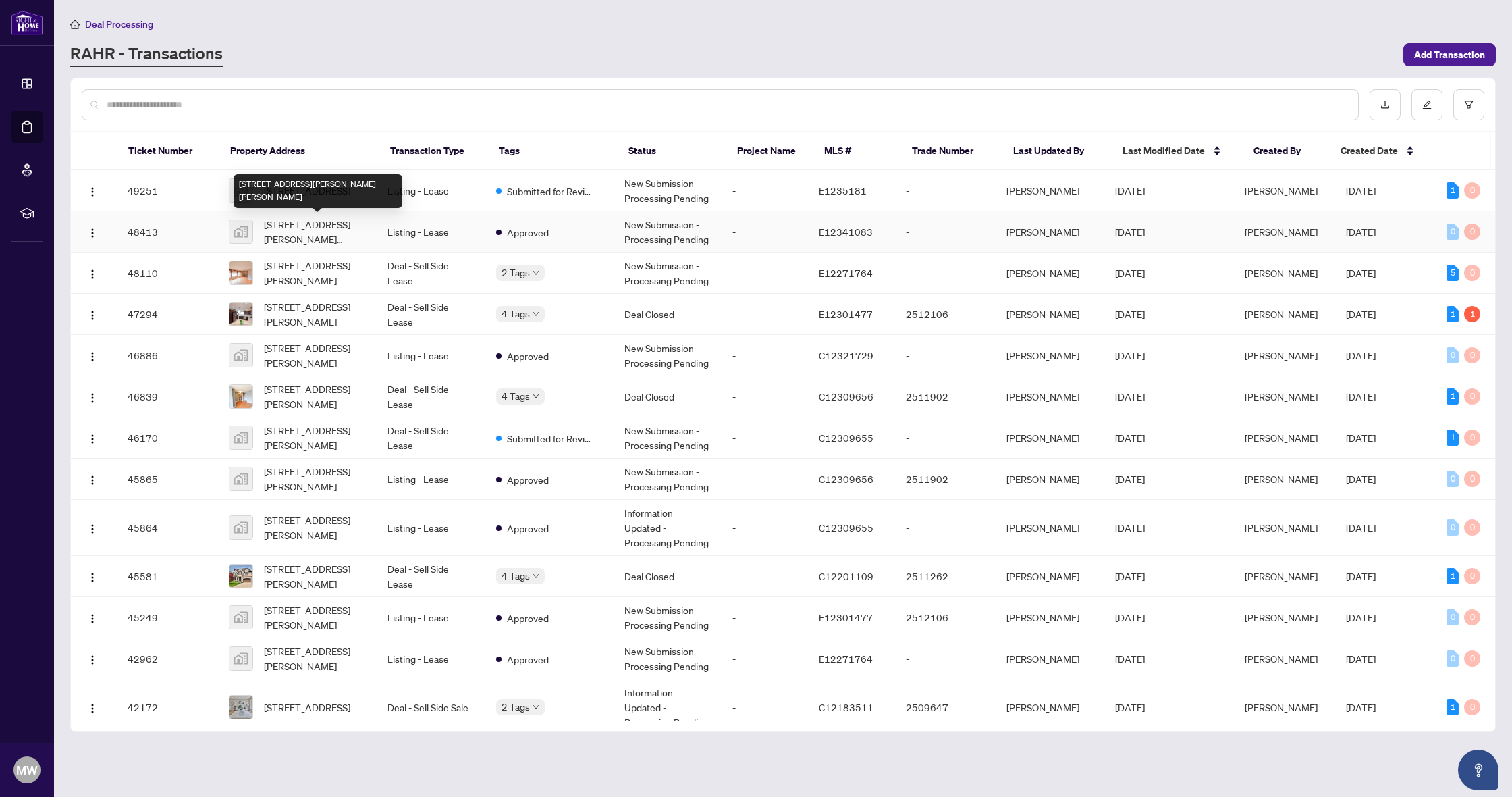
click at [300, 192] on div "[STREET_ADDRESS][PERSON_NAME][PERSON_NAME]" at bounding box center [318, 191] width 169 height 34
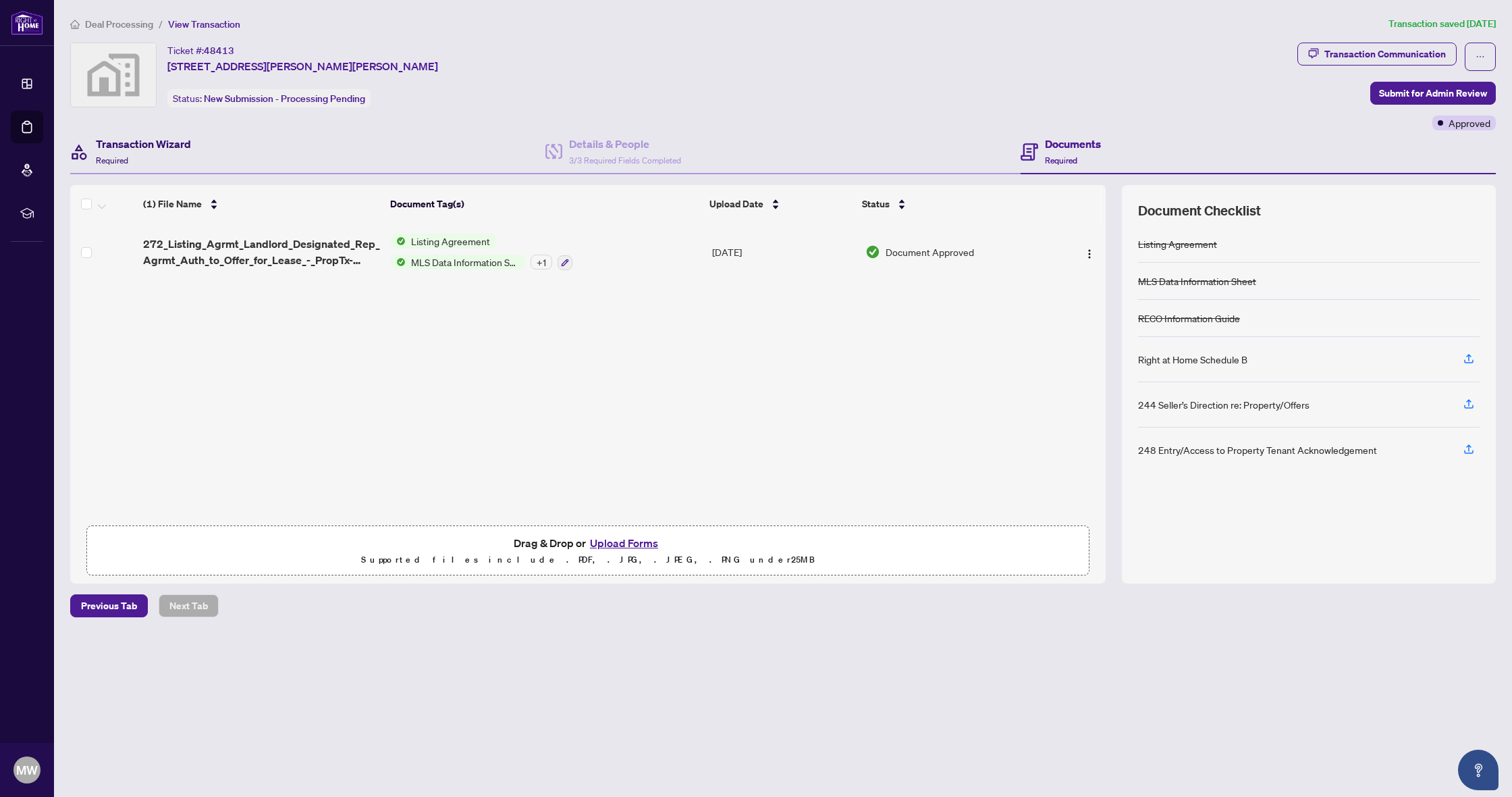
click at [125, 144] on h4 "Transaction Wizard" at bounding box center [143, 143] width 95 height 16
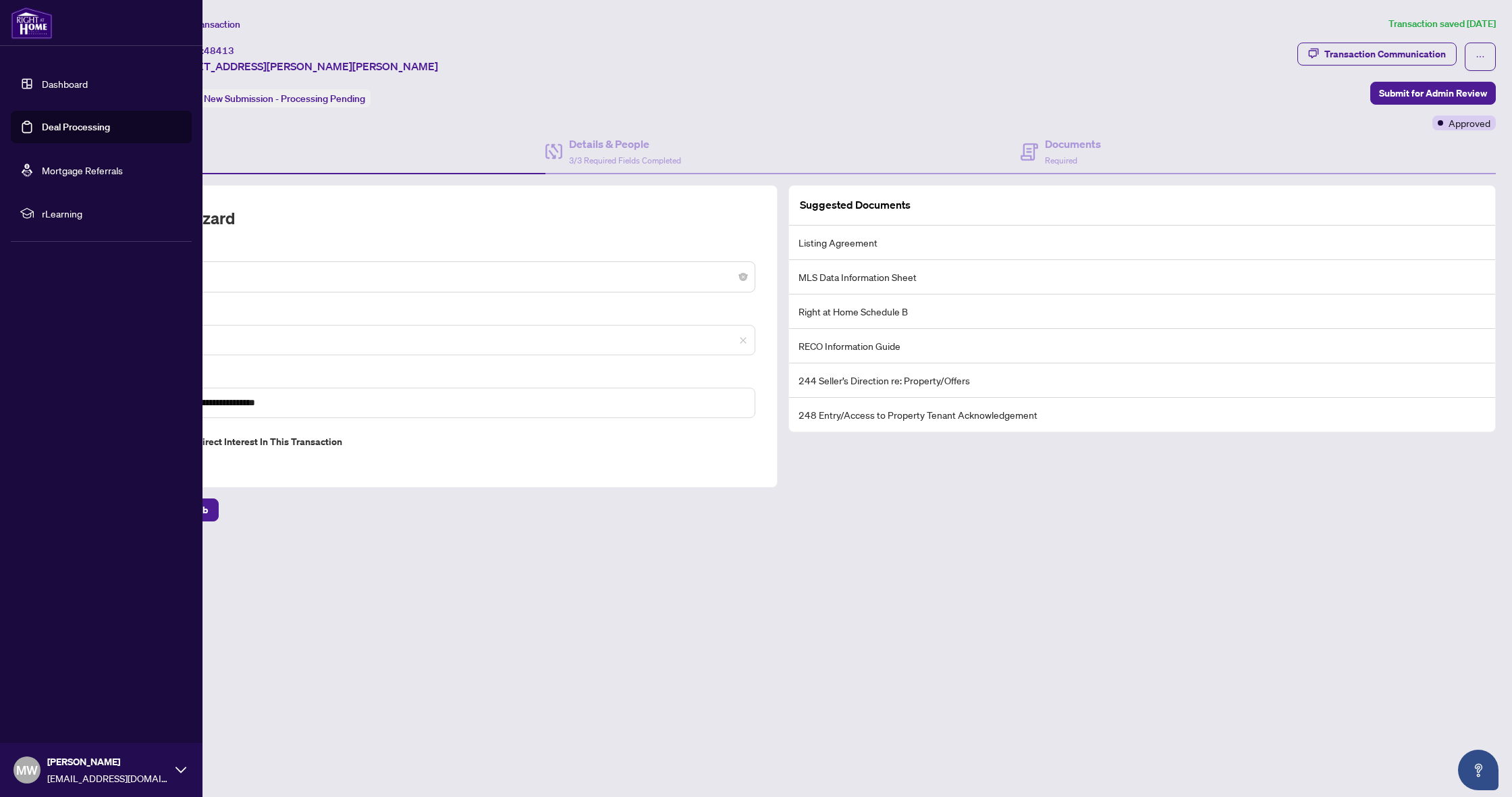
click at [52, 79] on link "Dashboard" at bounding box center [65, 84] width 46 height 12
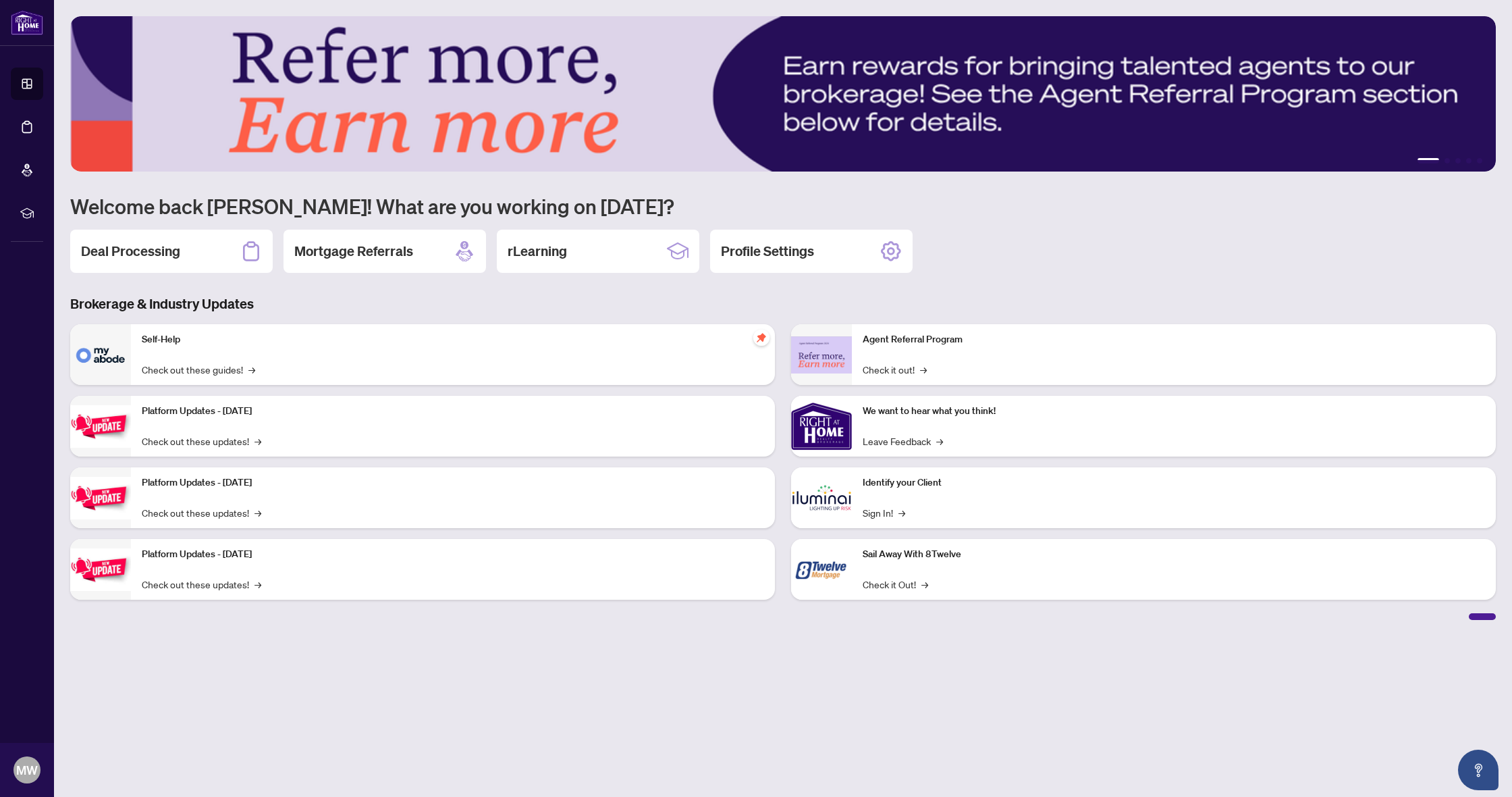
drag, startPoint x: 160, startPoint y: 251, endPoint x: 167, endPoint y: 264, distance: 14.8
click at [160, 251] on h2 "Deal Processing" at bounding box center [130, 251] width 99 height 19
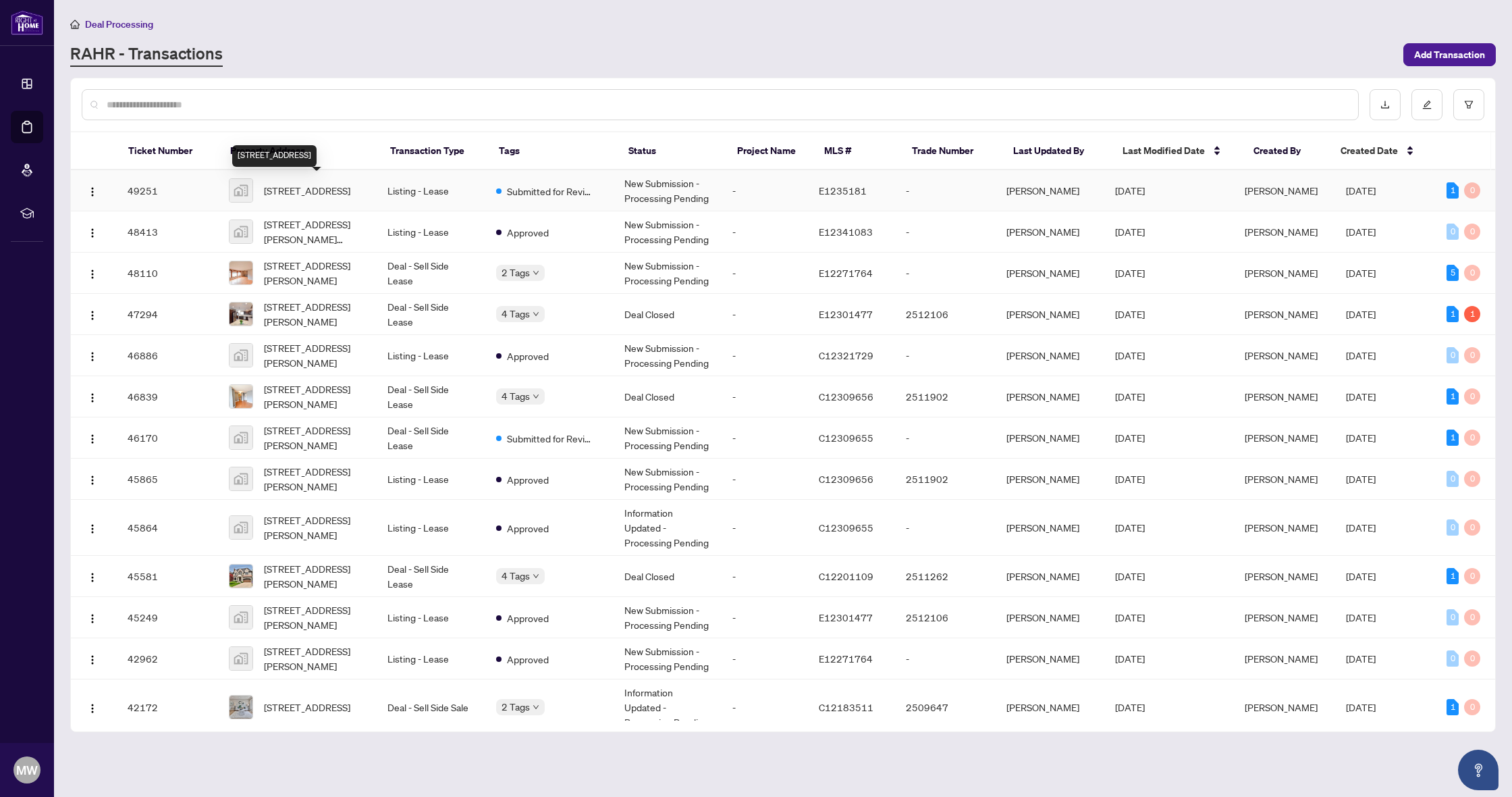
click at [302, 194] on span "[STREET_ADDRESS]" at bounding box center [307, 190] width 86 height 15
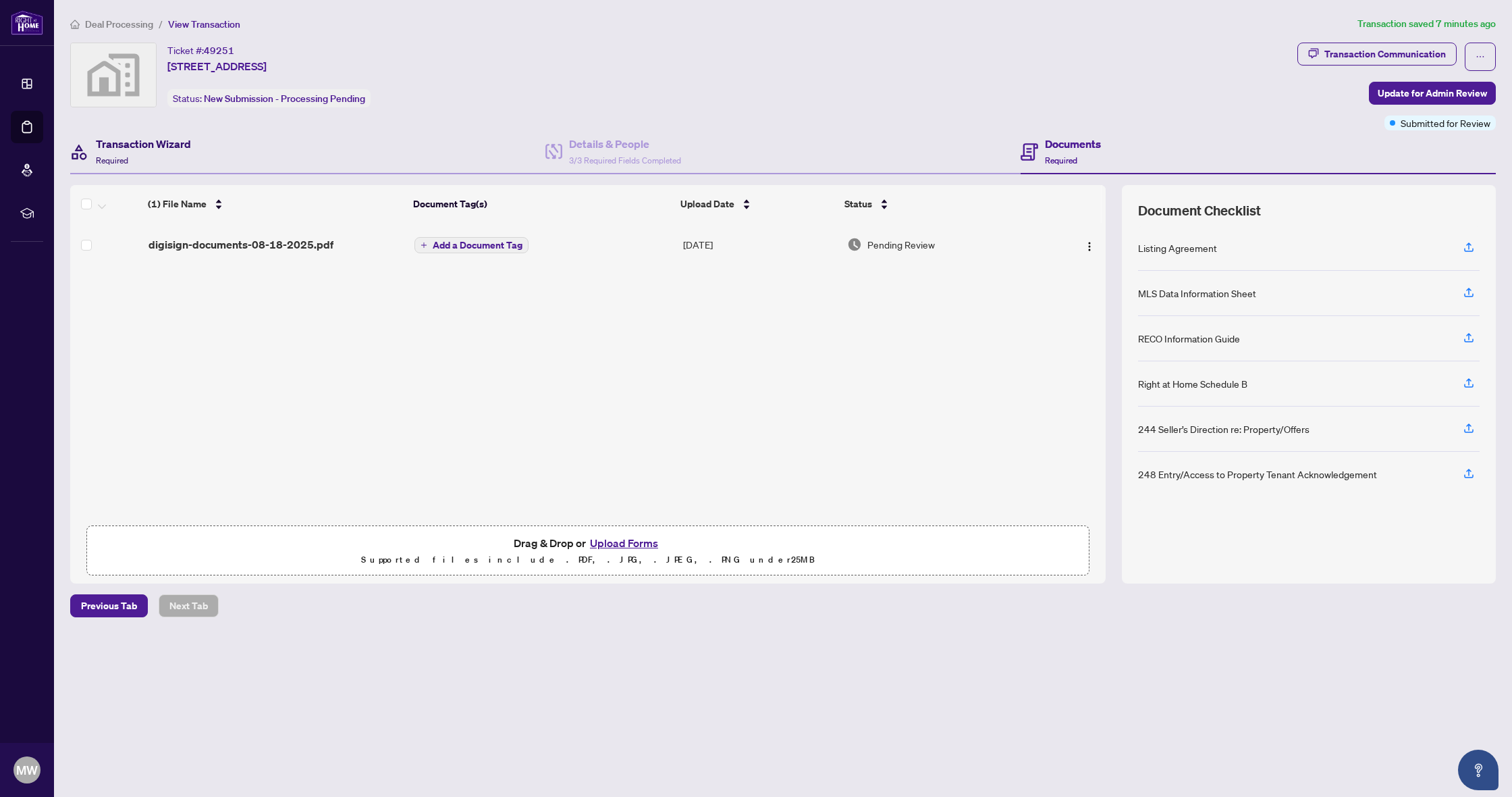
click at [159, 157] on div "Transaction Wizard Required" at bounding box center [143, 151] width 95 height 32
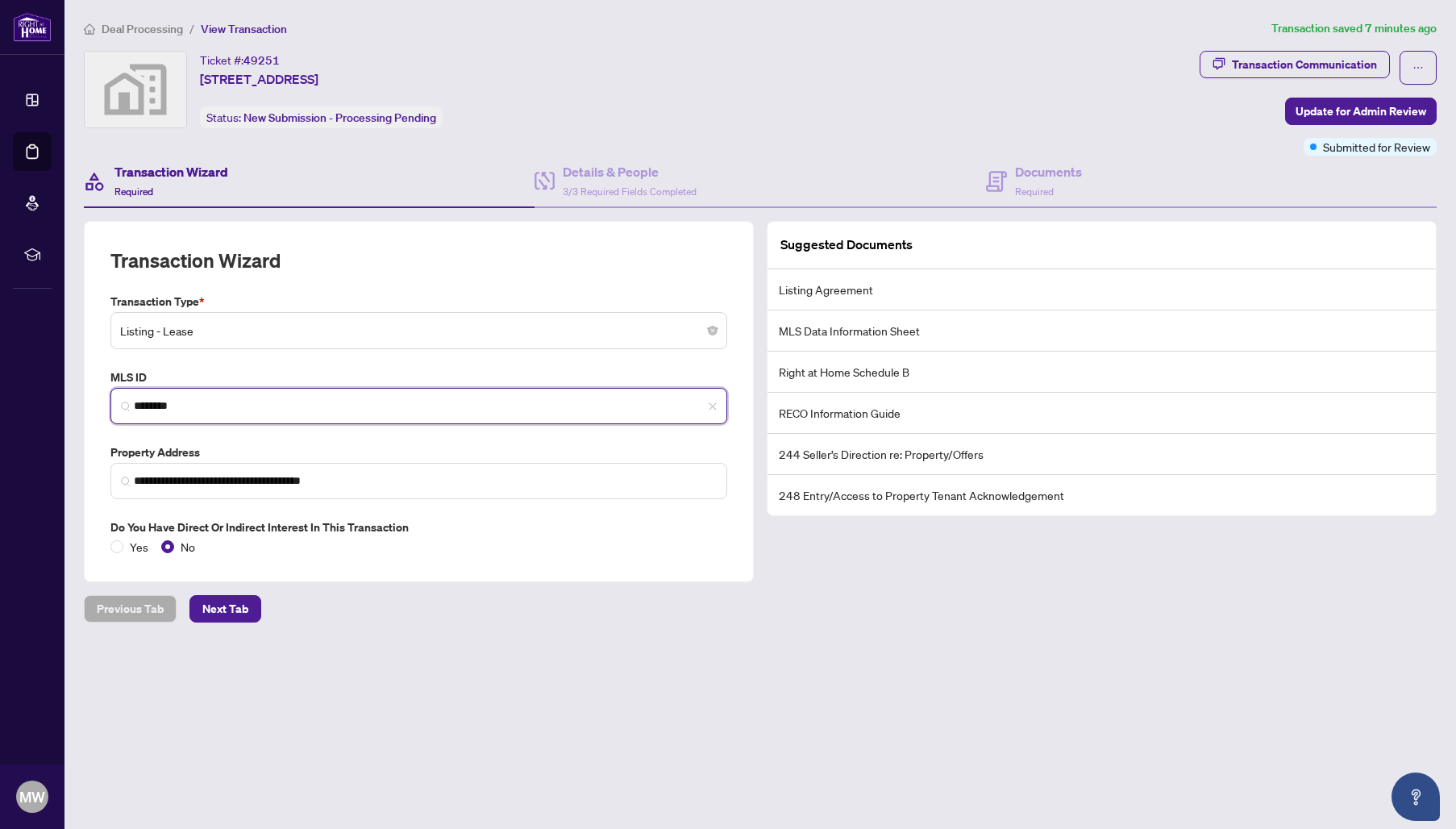
click at [198, 404] on input "********" at bounding box center [425, 406] width 583 height 17
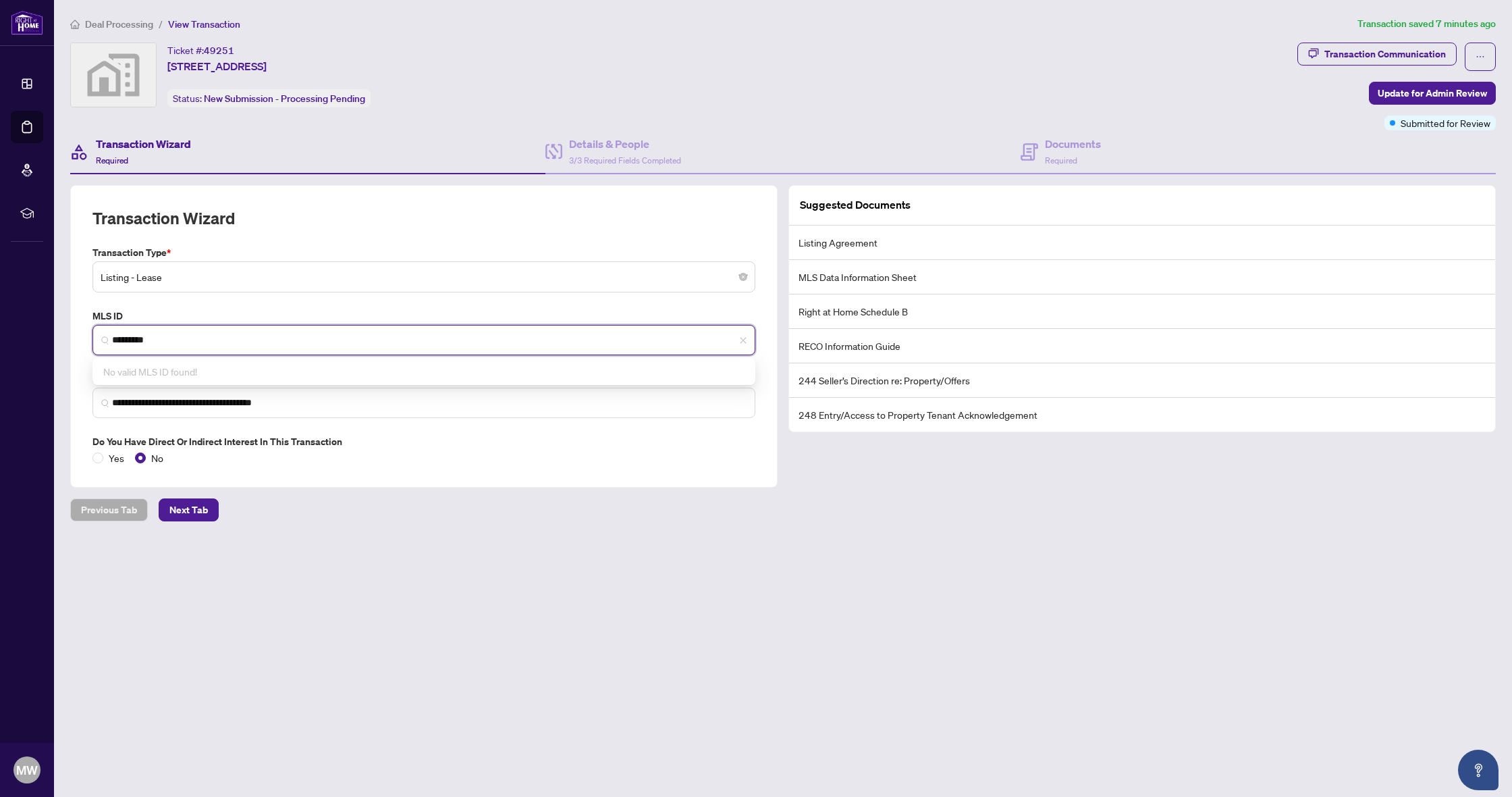
type input "*********"
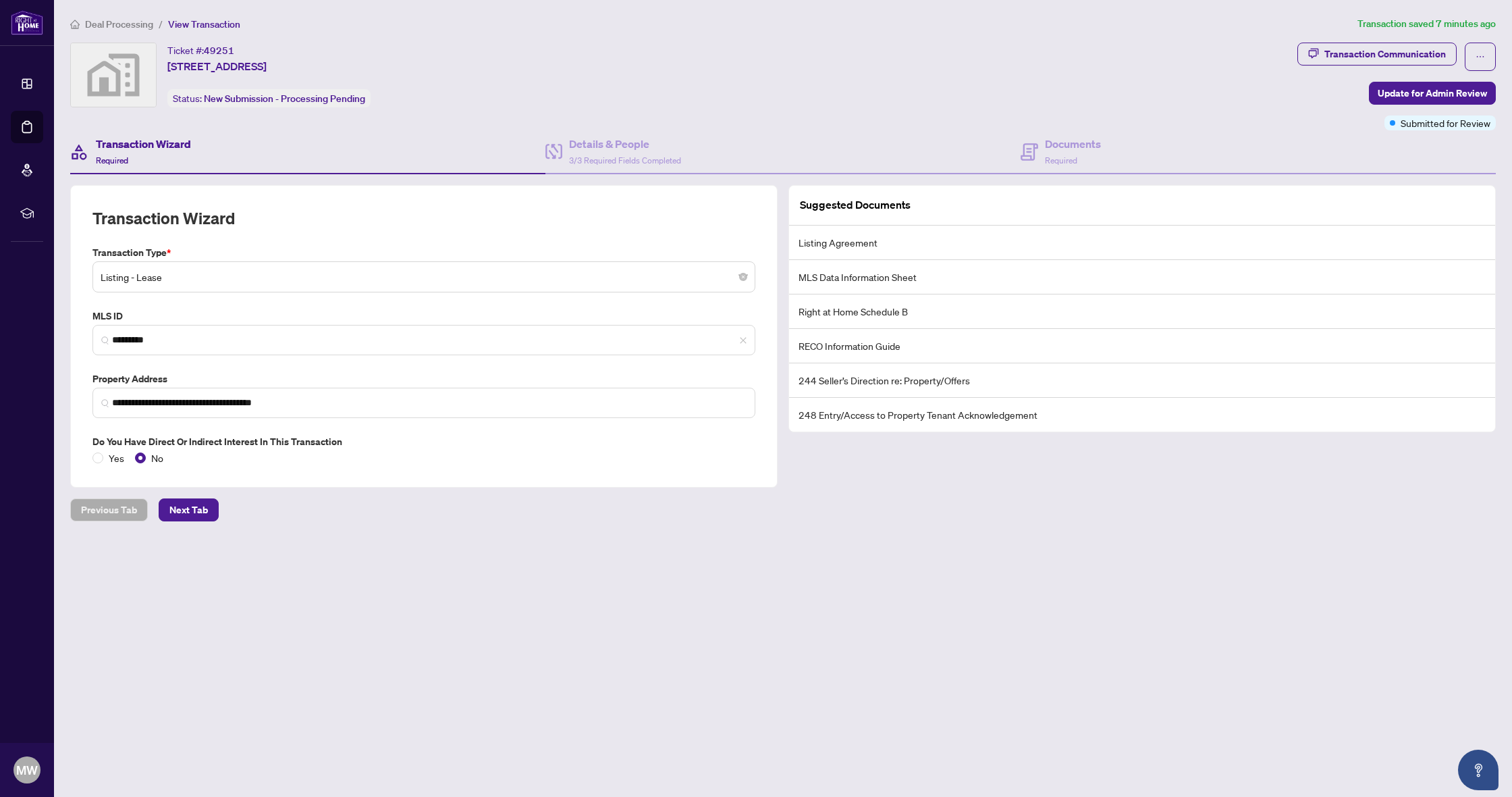
click at [694, 566] on main "**********" at bounding box center [783, 398] width 1458 height 797
click at [1427, 97] on span "Update for Admin Review" at bounding box center [1432, 93] width 109 height 22
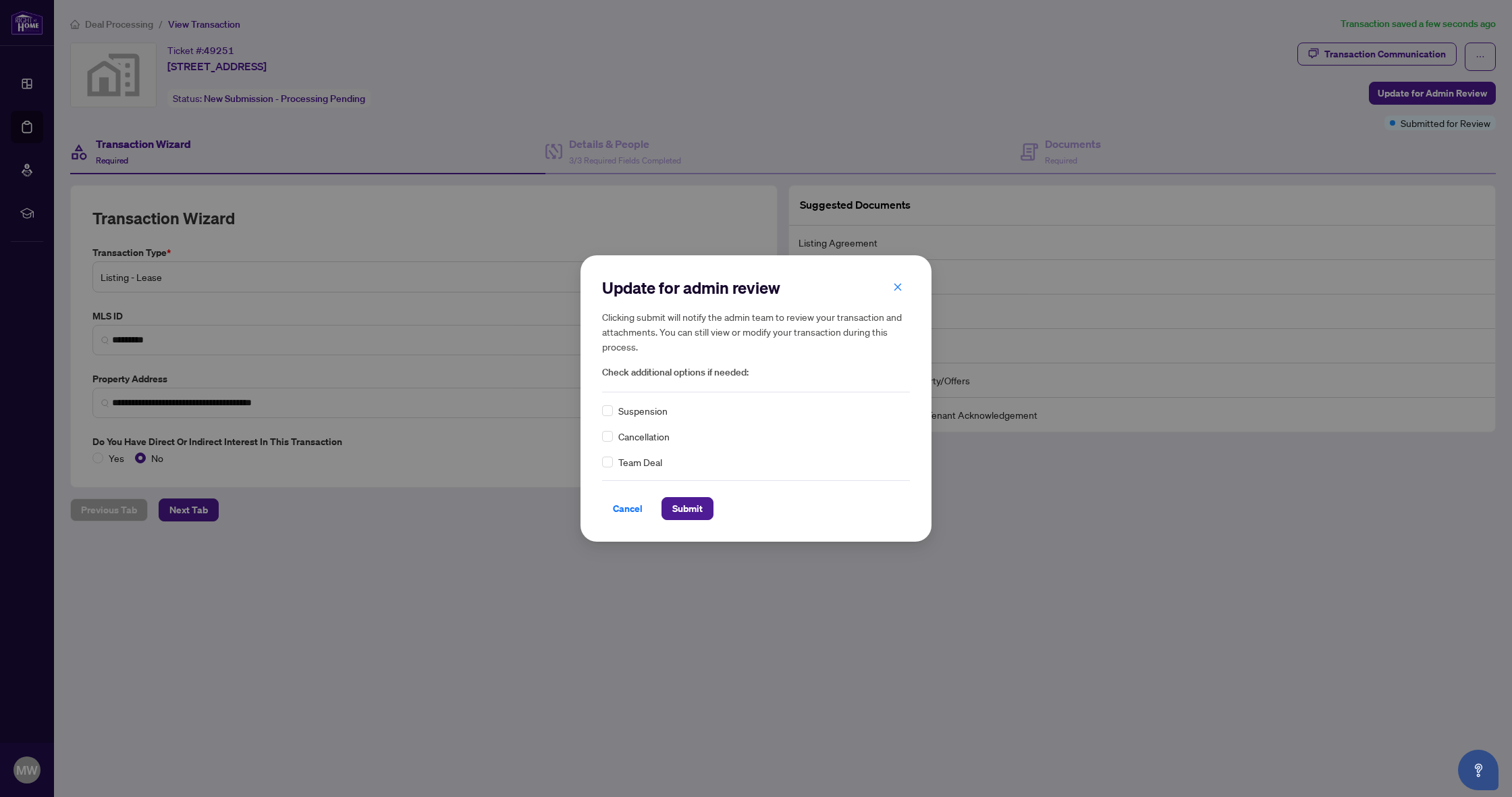
drag, startPoint x: 696, startPoint y: 512, endPoint x: 730, endPoint y: 531, distance: 38.9
click at [696, 512] on span "Submit" at bounding box center [687, 509] width 30 height 22
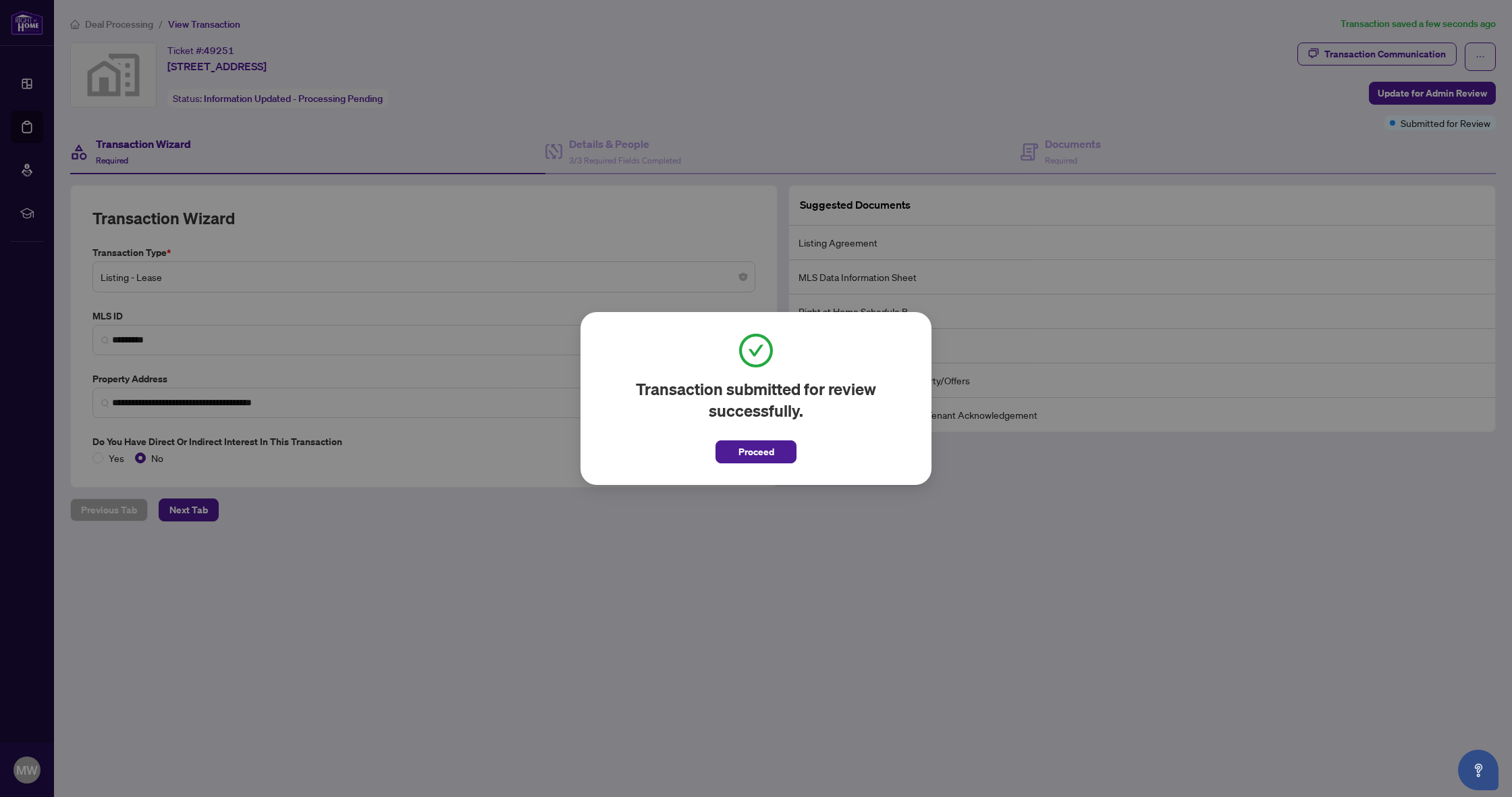
click at [750, 459] on span "Proceed" at bounding box center [756, 452] width 36 height 22
